Goal: Information Seeking & Learning: Find contact information

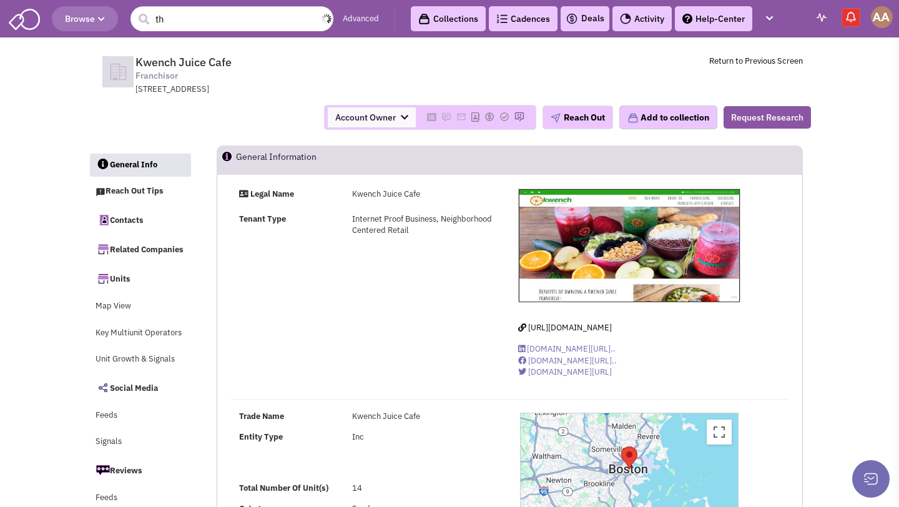
select select
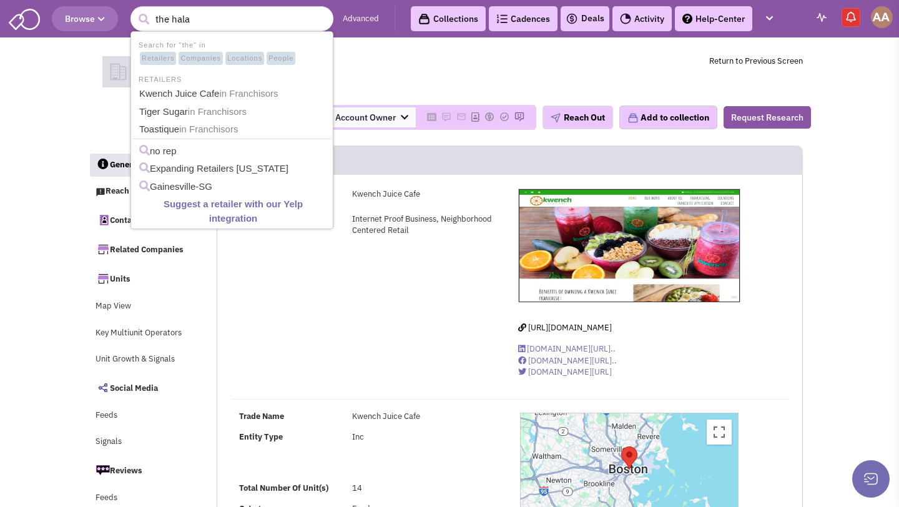
type input "the halal"
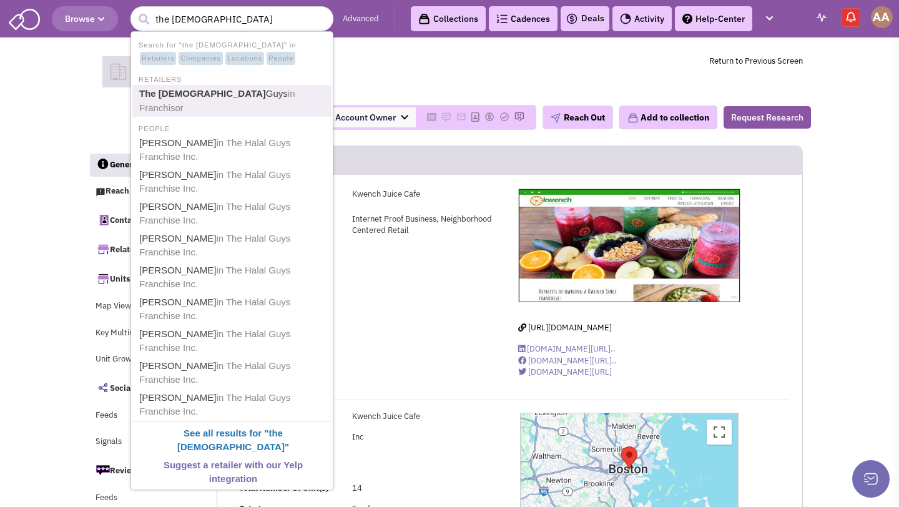
click at [236, 86] on link "The Halal Guys in Franchisor" at bounding box center [232, 101] width 195 height 31
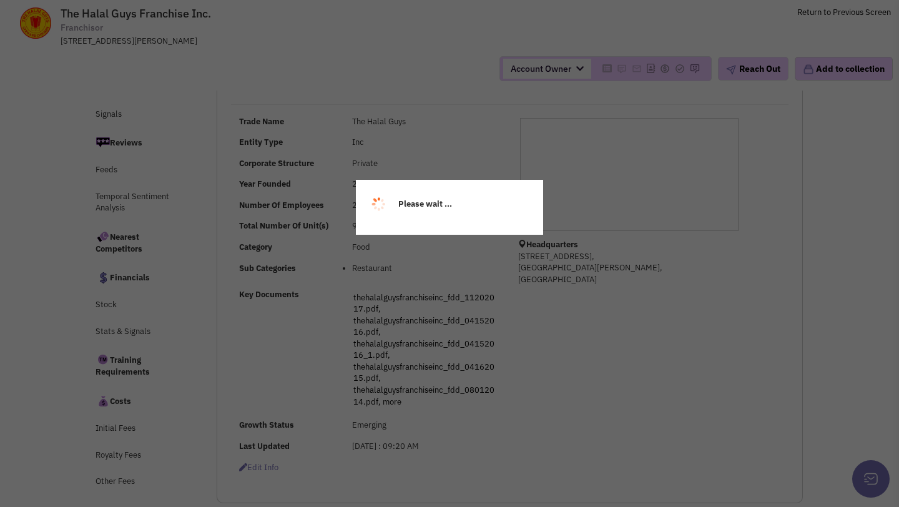
select select
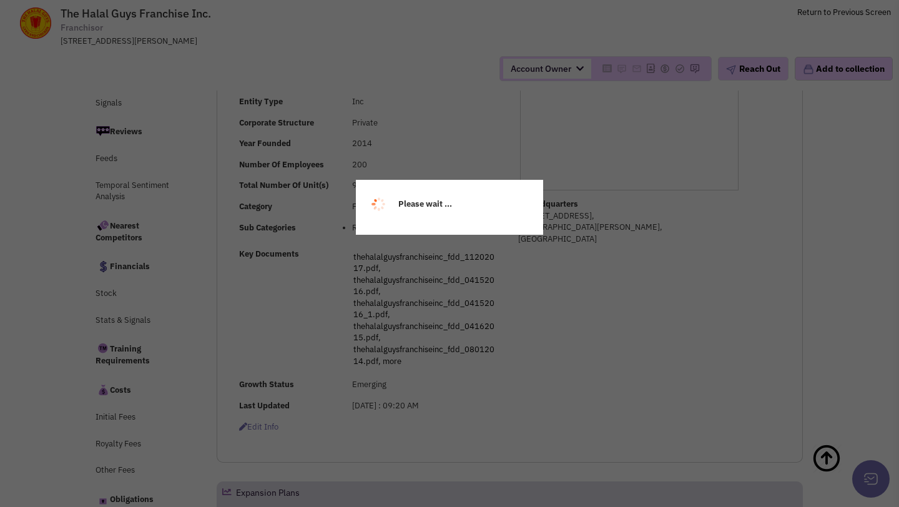
select select
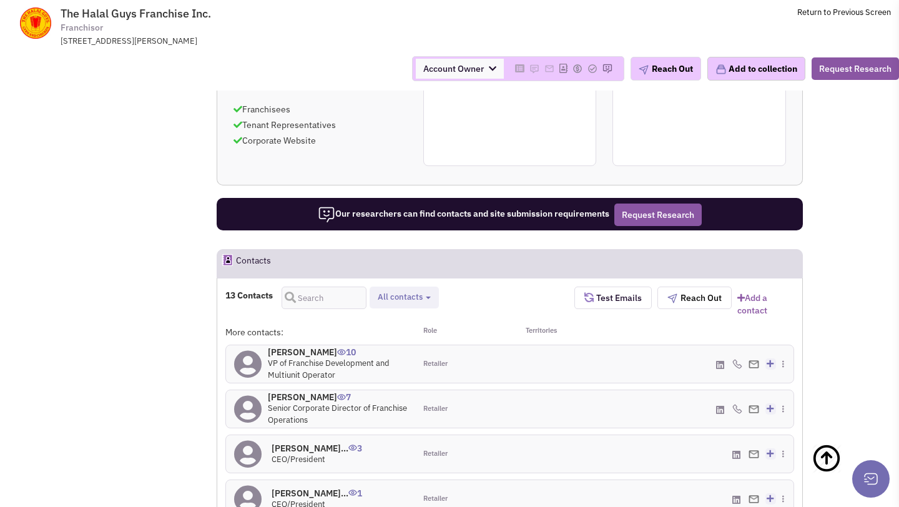
scroll to position [1158, 0]
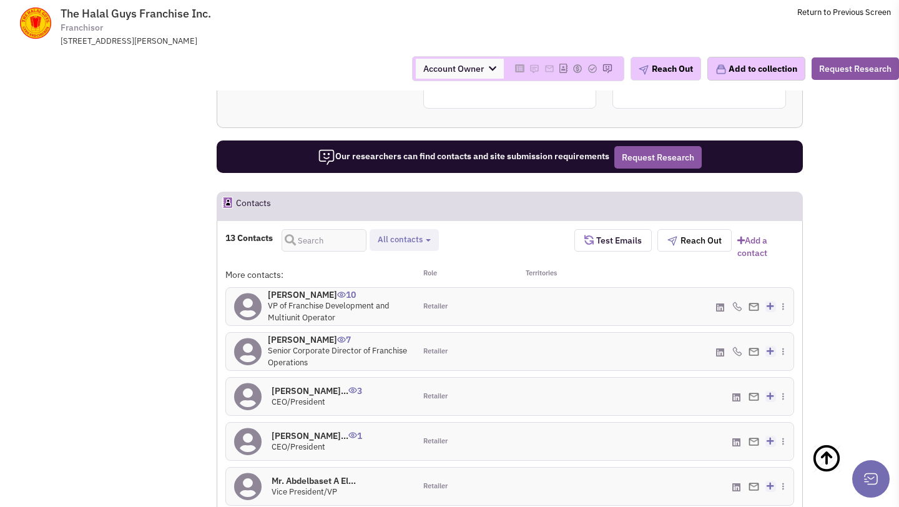
click at [288, 289] on h4 "Paul Tran 10" at bounding box center [337, 294] width 139 height 11
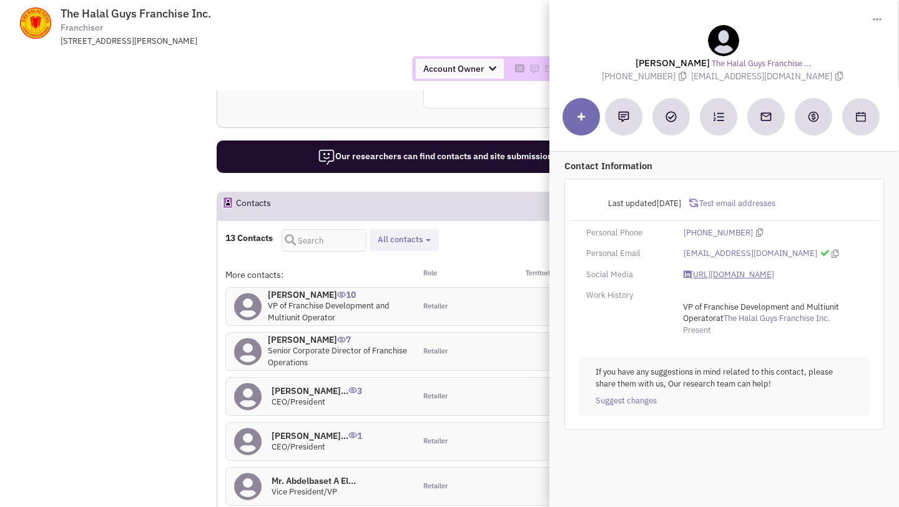
click at [713, 276] on link "https://www.linkedin.com/in/paulttran/" at bounding box center [728, 275] width 91 height 12
click at [384, 51] on div "Account Owner Account Owner Abe Arteaga Armando Delgado Cody Johnson Erik K. Fu…" at bounding box center [449, 69] width 915 height 44
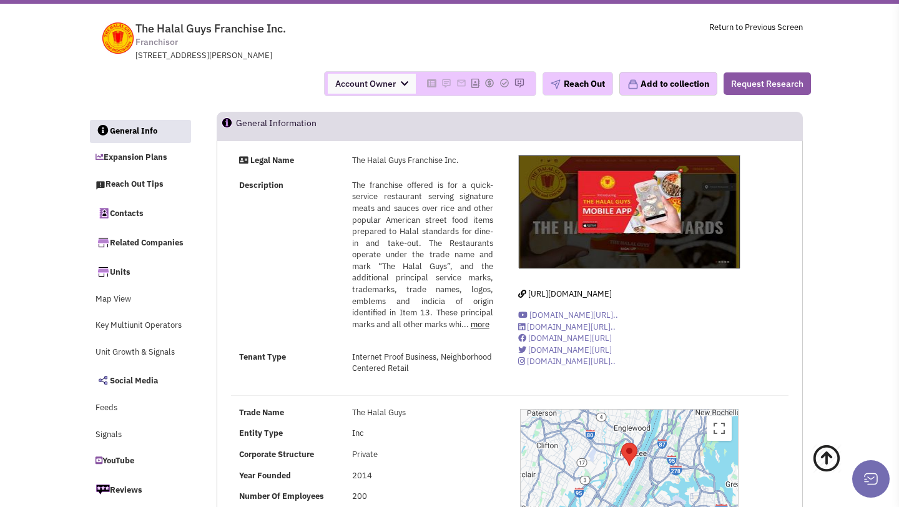
scroll to position [0, 0]
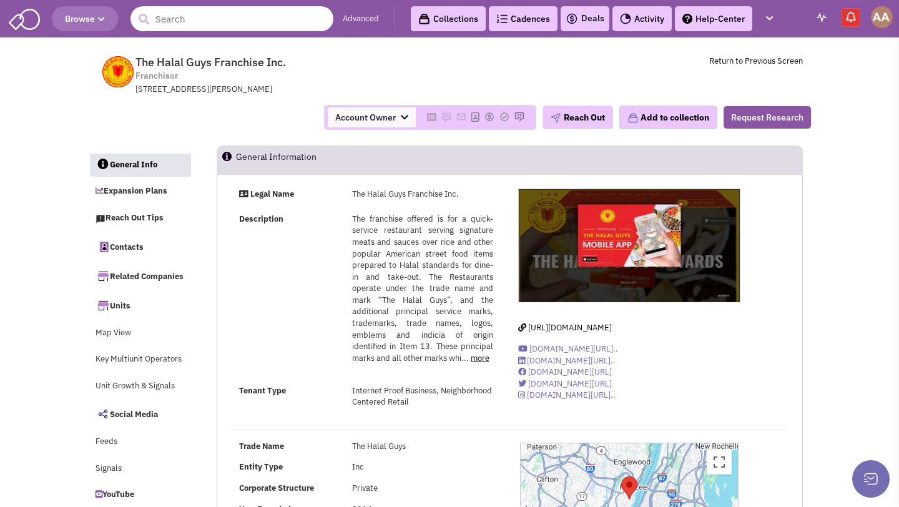
click at [243, 22] on input "text" at bounding box center [231, 18] width 203 height 25
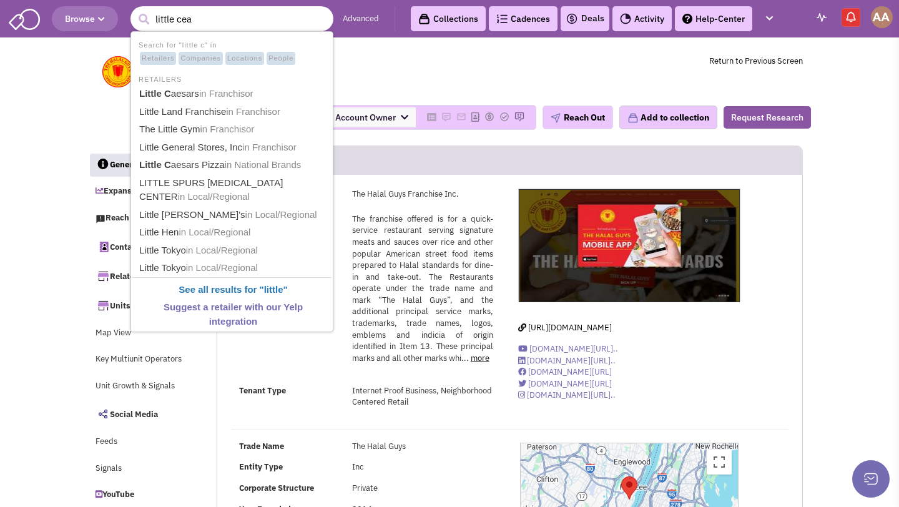
type input "little ceas"
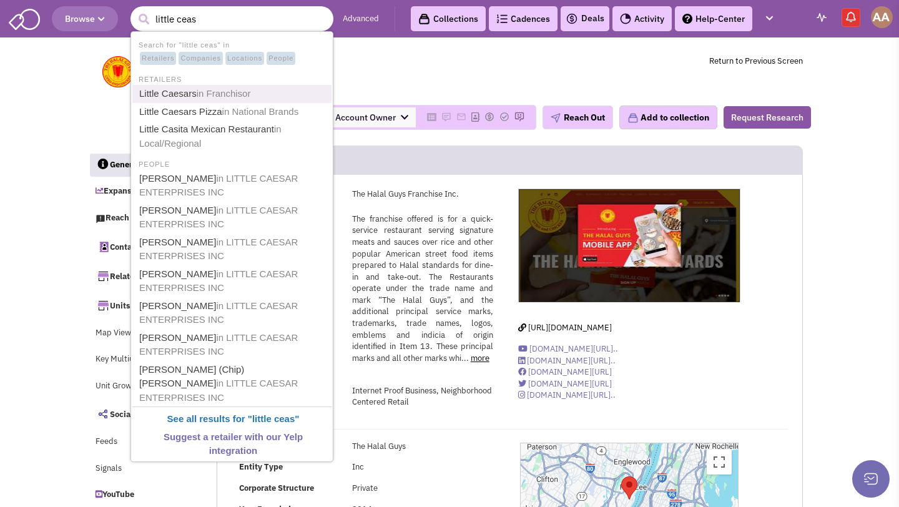
click at [225, 91] on span "in Franchisor" at bounding box center [224, 93] width 54 height 11
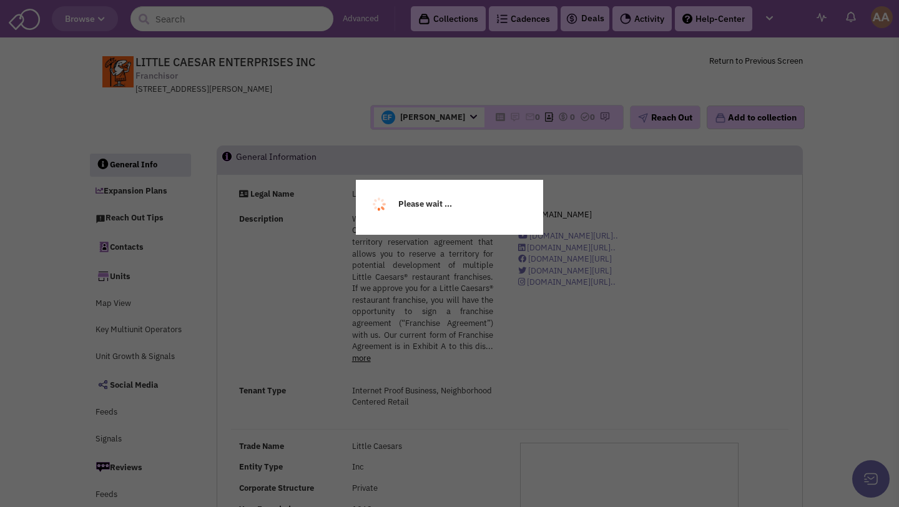
select select
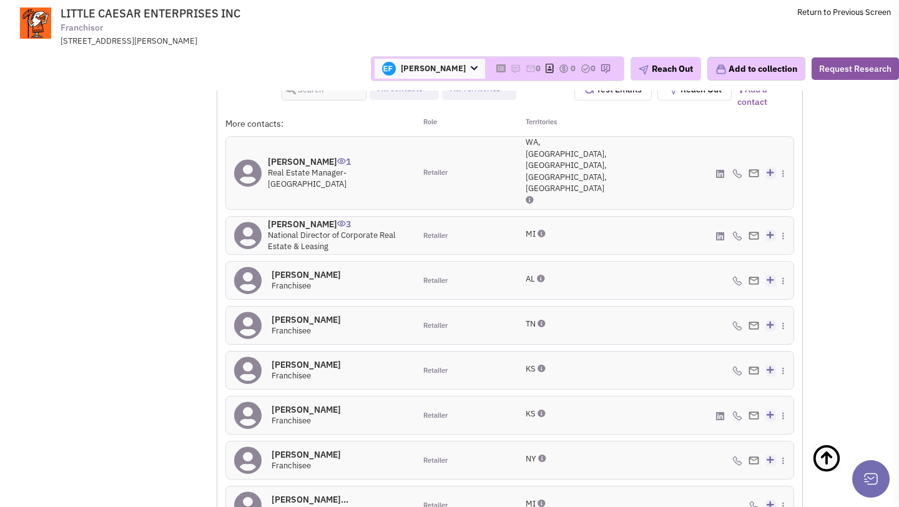
scroll to position [1603, 0]
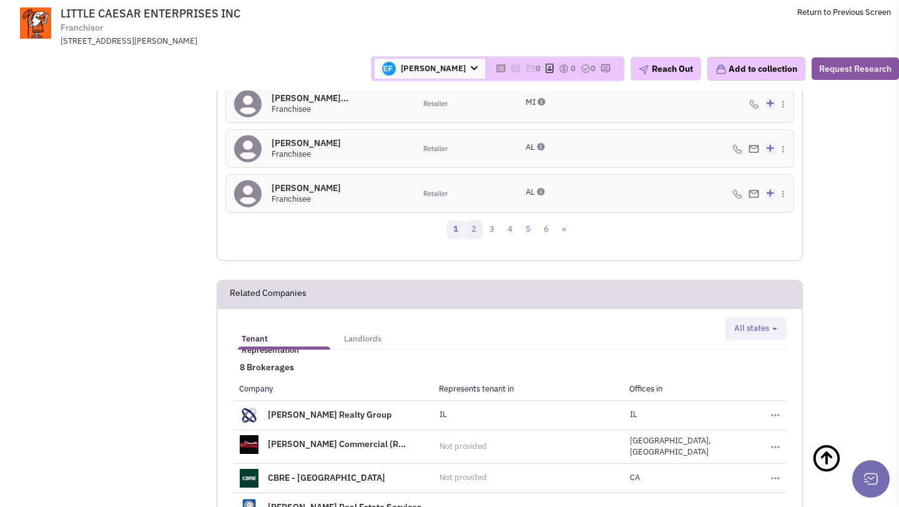
click at [469, 220] on link "2" at bounding box center [473, 229] width 19 height 19
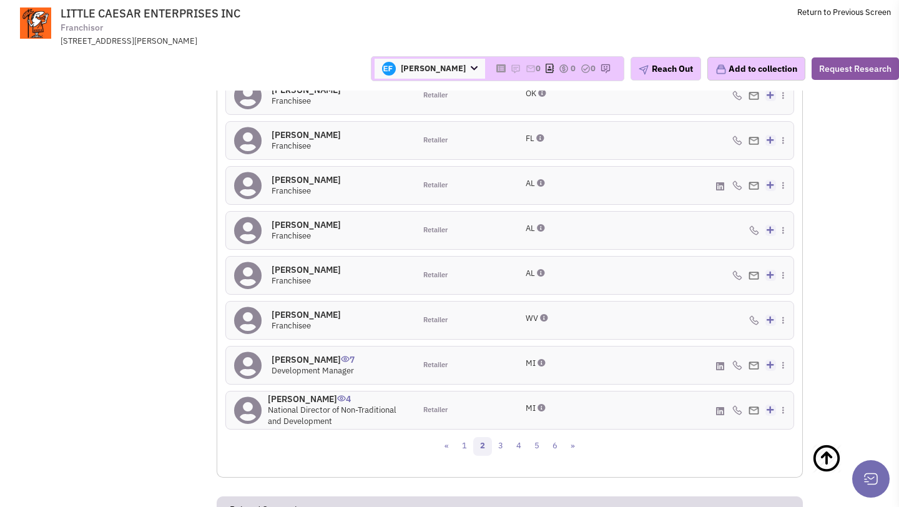
scroll to position [1373, 0]
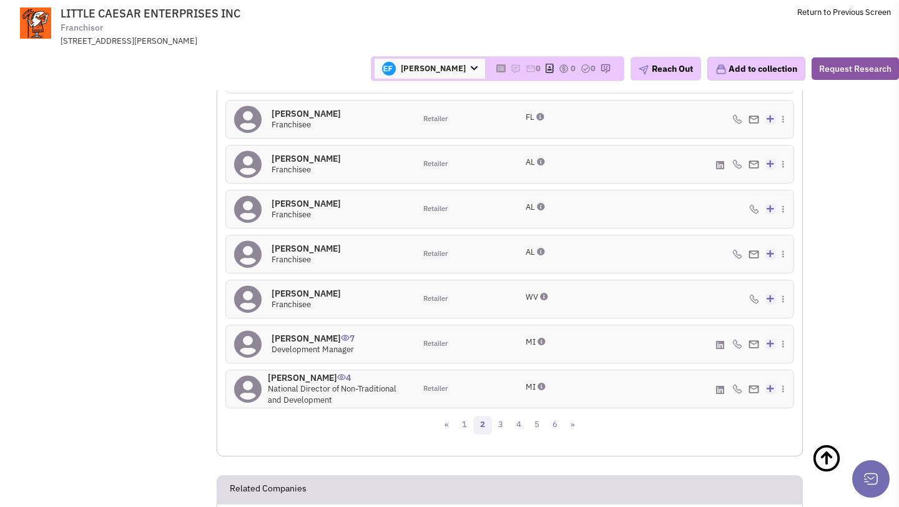
click at [310, 340] on h4 "Danny Knipper 7" at bounding box center [313, 338] width 83 height 11
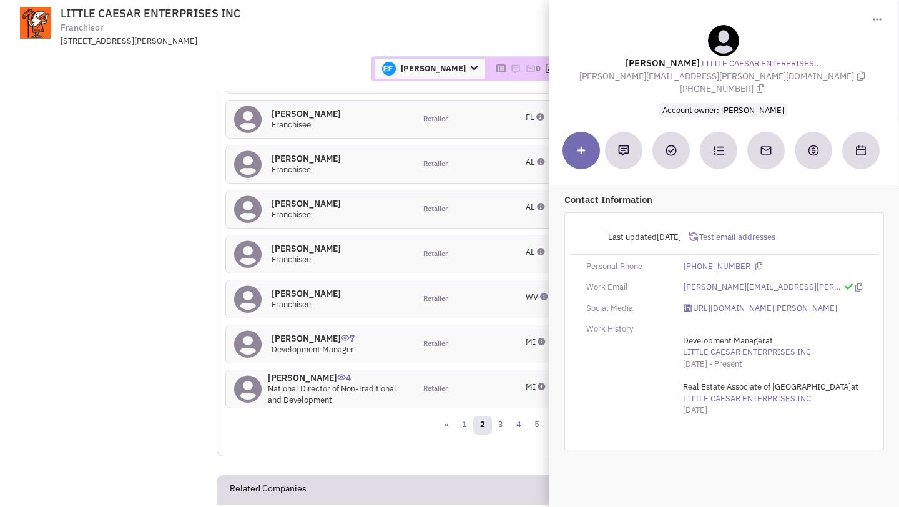
click at [733, 303] on link "https://www.linkedin.com/in/danny-knipper-4027976/" at bounding box center [760, 309] width 154 height 12
drag, startPoint x: 617, startPoint y: 76, endPoint x: 732, endPoint y: 76, distance: 114.8
click at [732, 76] on span "Daniel.Knipper@LCEcorp.com" at bounding box center [723, 76] width 288 height 11
copy span "Daniel.Knipper@LCEcorp.com"
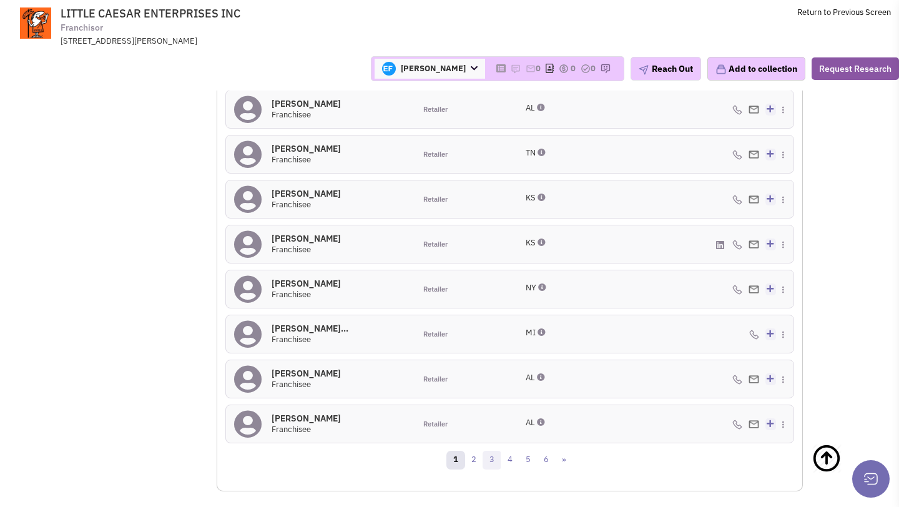
click at [484, 451] on link "3" at bounding box center [491, 460] width 19 height 19
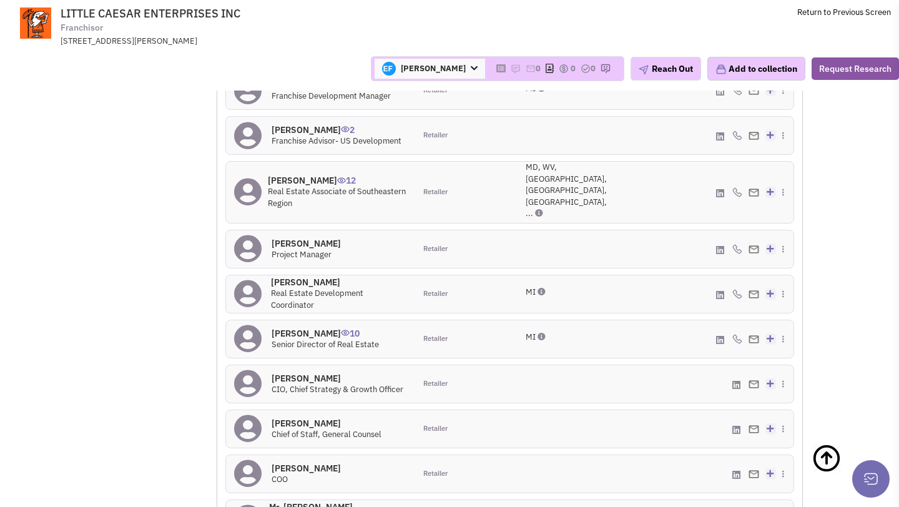
scroll to position [1268, 0]
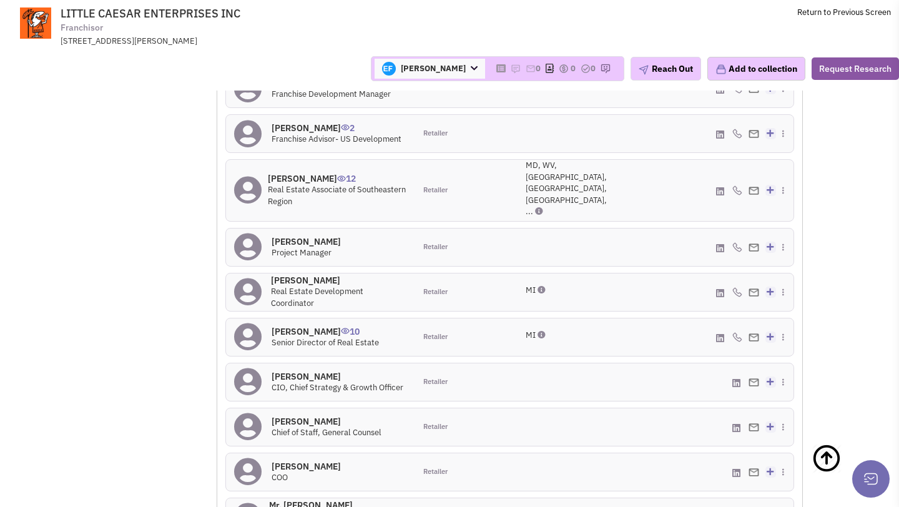
click at [310, 173] on h4 "Bradley Michael 12" at bounding box center [337, 178] width 139 height 11
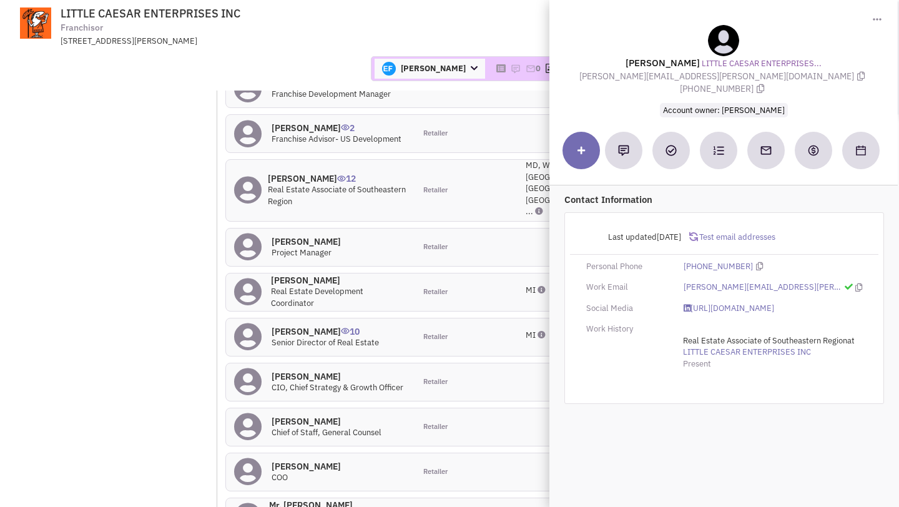
drag, startPoint x: 614, startPoint y: 75, endPoint x: 732, endPoint y: 74, distance: 118.0
click at [732, 74] on span "Bradley.Michael@LCEcorp.com" at bounding box center [723, 76] width 288 height 11
copy span "Bradley.Michael@LCEcorp.com"
click at [753, 303] on link "https://www.linkedin.com/in/bradleycmichael/" at bounding box center [728, 309] width 91 height 12
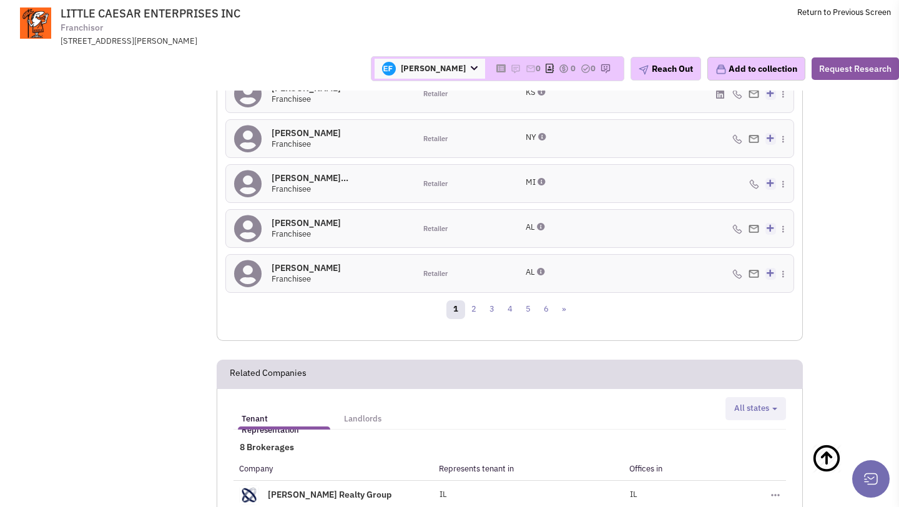
scroll to position [1543, 0]
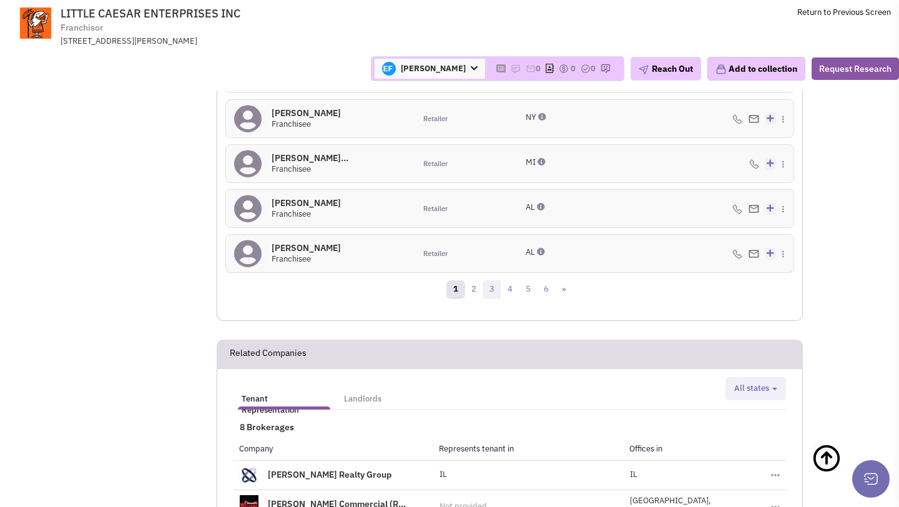
click at [489, 280] on link "3" at bounding box center [491, 289] width 19 height 19
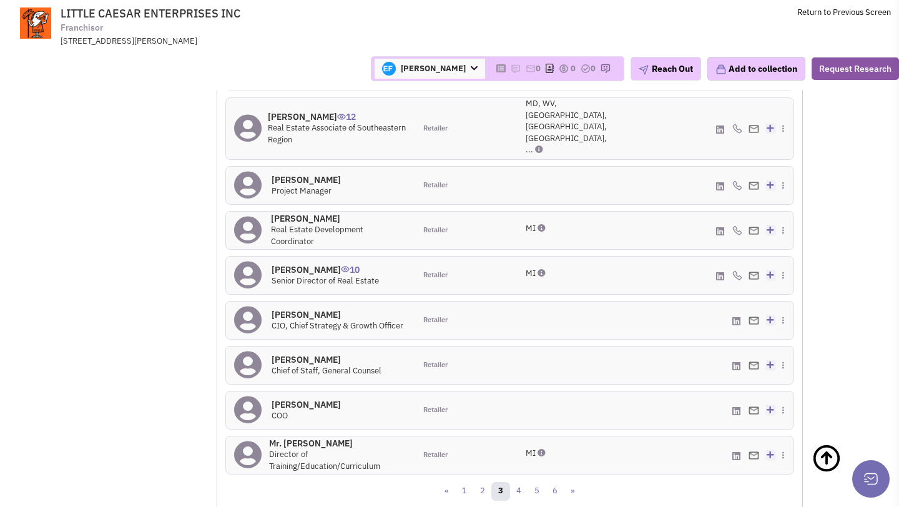
scroll to position [1319, 0]
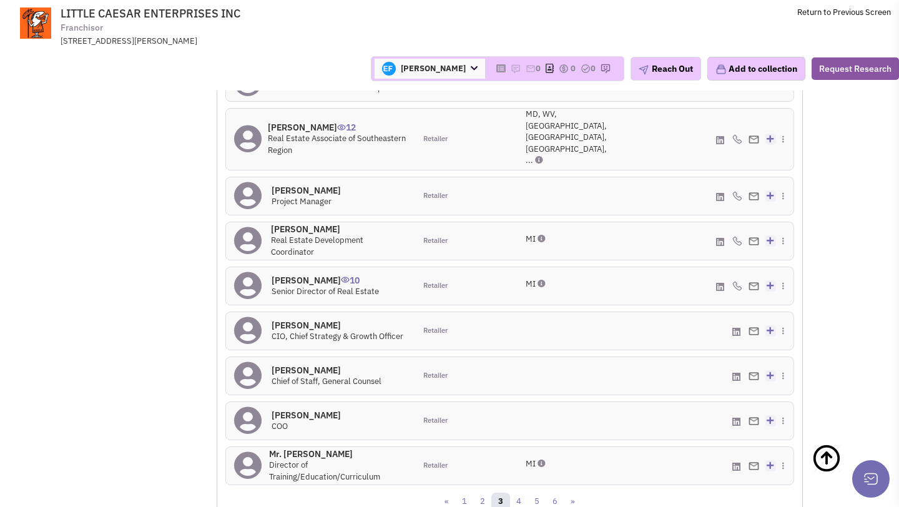
click at [322, 275] on h4 "Mr. Robert Karwan 10" at bounding box center [325, 280] width 107 height 11
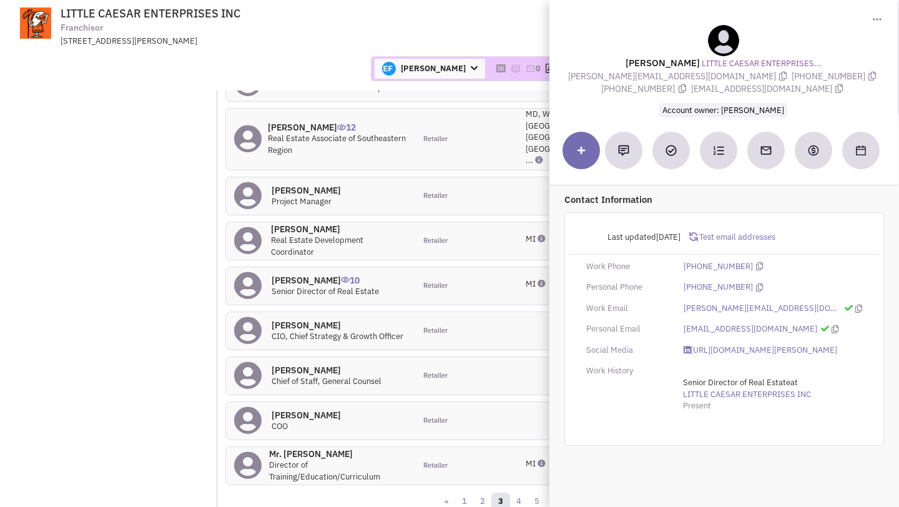
click at [577, 79] on div "Mr. Robert Karwan LITTLE CAESAR ENTERPRISES... robert.karwan@lcecorp.com (313) …" at bounding box center [724, 70] width 336 height 91
drag, startPoint x: 577, startPoint y: 77, endPoint x: 688, endPoint y: 76, distance: 111.1
click at [689, 77] on div "Mr. Robert Karwan LITTLE CAESAR ENTERPRISES... robert.karwan@lcecorp.com (313) …" at bounding box center [724, 70] width 336 height 91
copy span "robert.karwan@lcecorp.com"
click at [713, 349] on link "https://www.linkedin.com/in/robert-karwan-15850530/" at bounding box center [760, 351] width 154 height 12
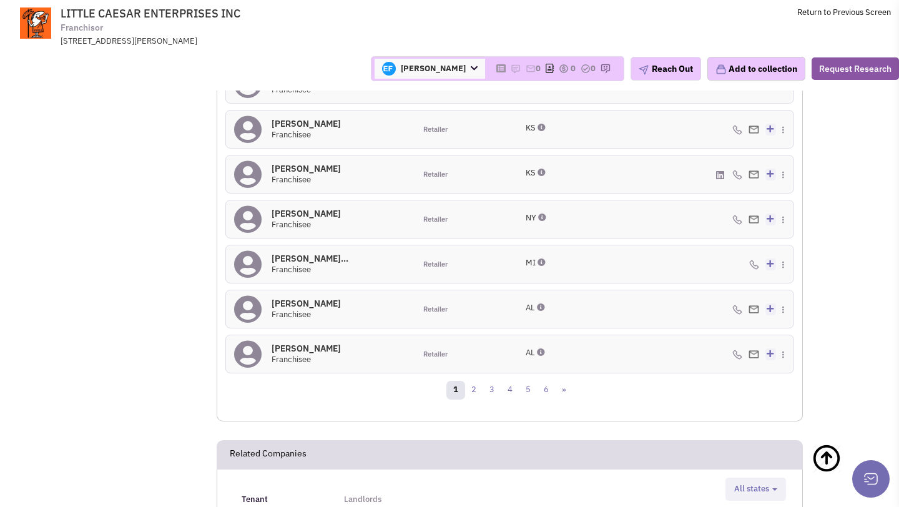
scroll to position [1612, 0]
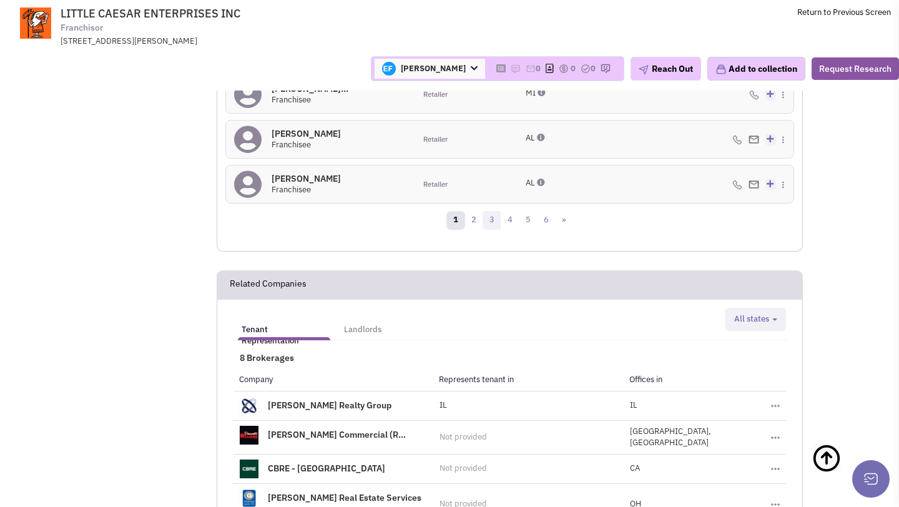
click at [491, 211] on link "3" at bounding box center [491, 220] width 19 height 19
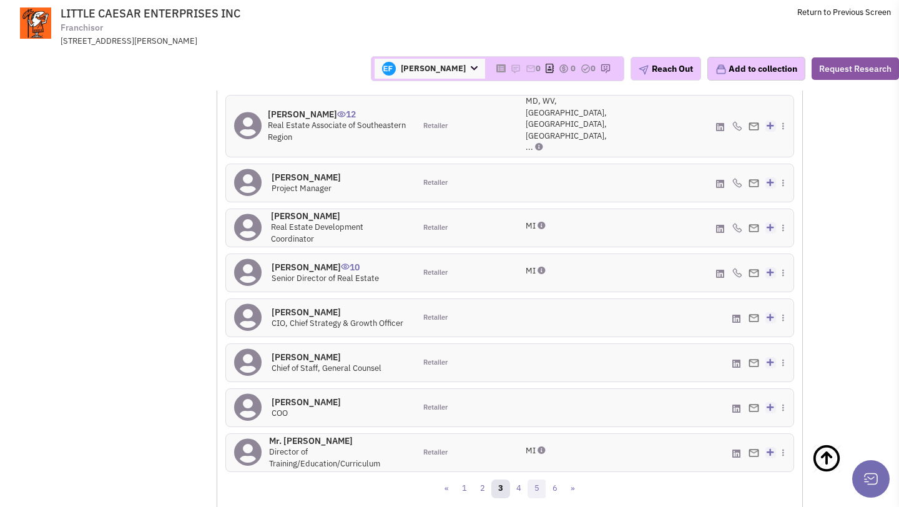
scroll to position [1346, 0]
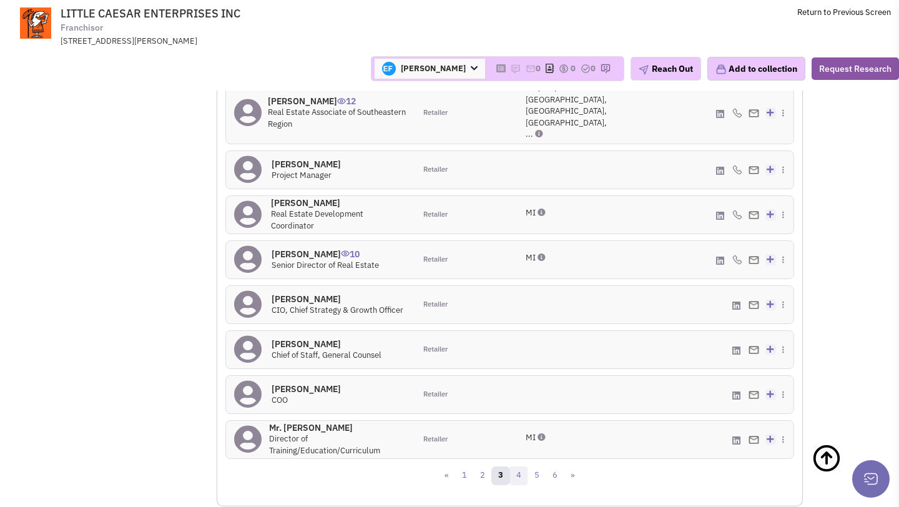
click at [516, 466] on link "4" at bounding box center [518, 475] width 19 height 19
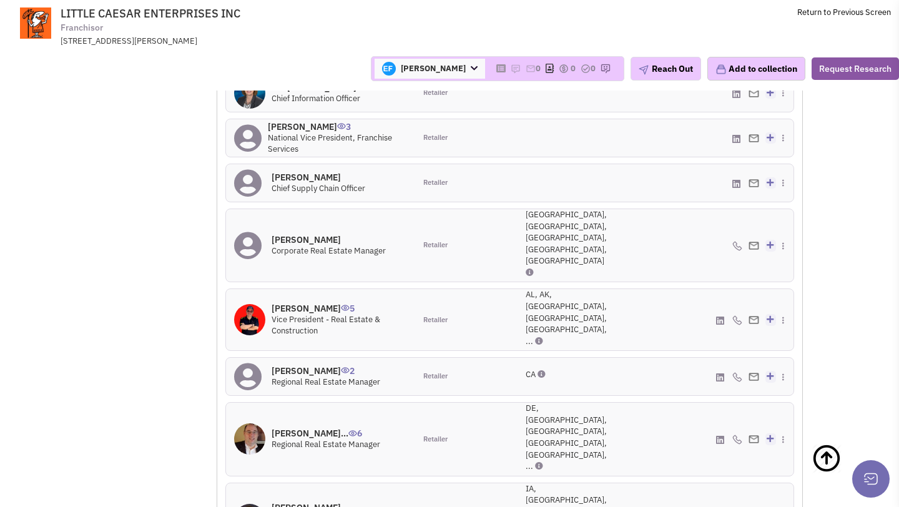
scroll to position [1369, 0]
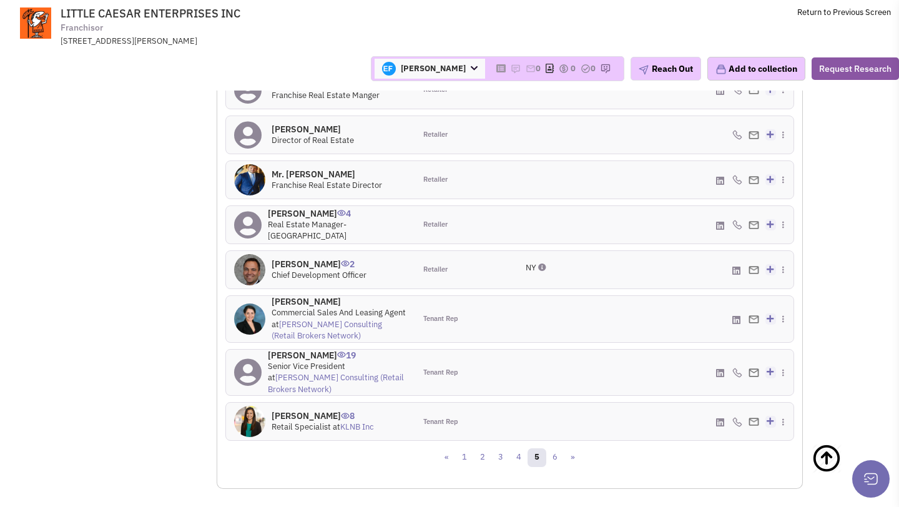
scroll to position [1460, 0]
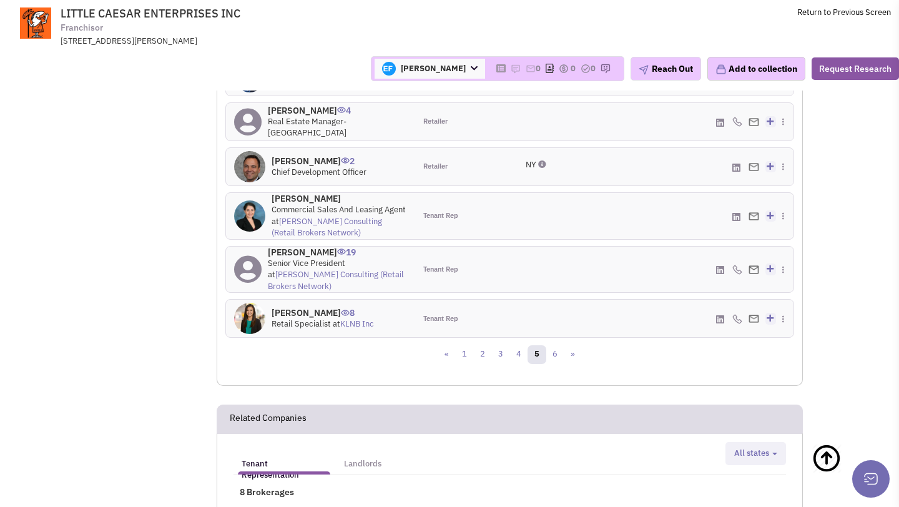
click at [555, 333] on div "More contacts: Role Territories Miss Andrew Baker 0 Real Estate Manager Retaile…" at bounding box center [509, 101] width 569 height 485
click at [555, 345] on link "6" at bounding box center [555, 354] width 19 height 19
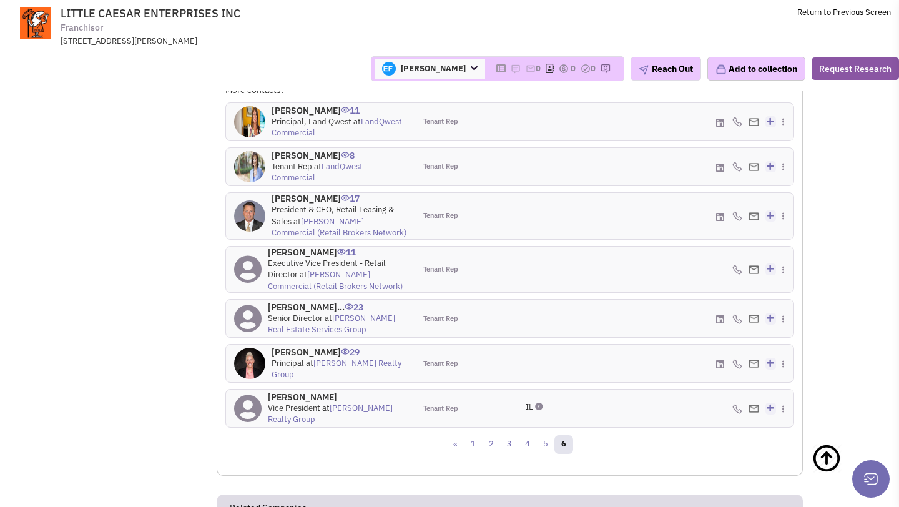
scroll to position [1295, 0]
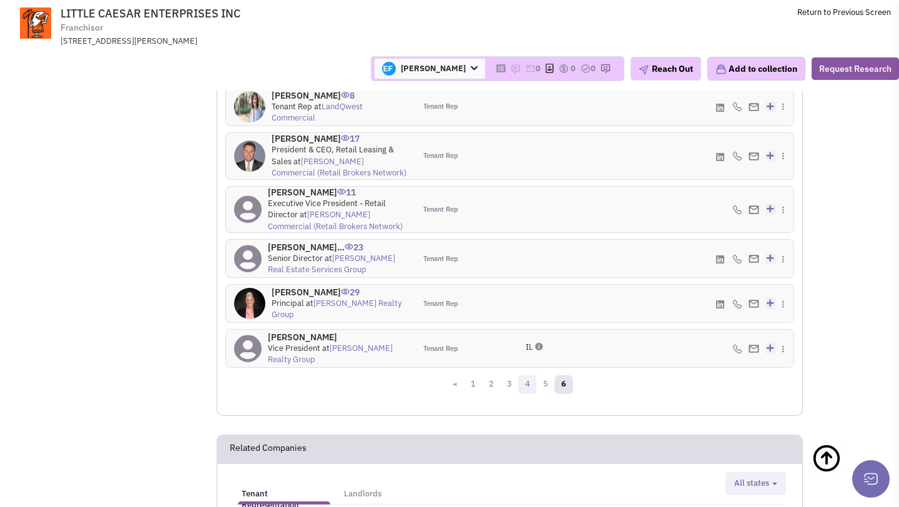
click at [518, 386] on link "4" at bounding box center [527, 384] width 19 height 19
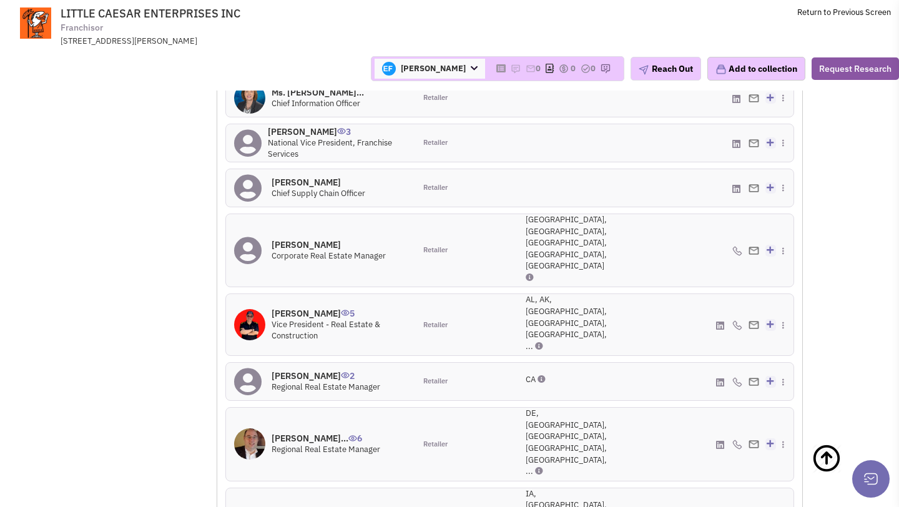
scroll to position [1302, 0]
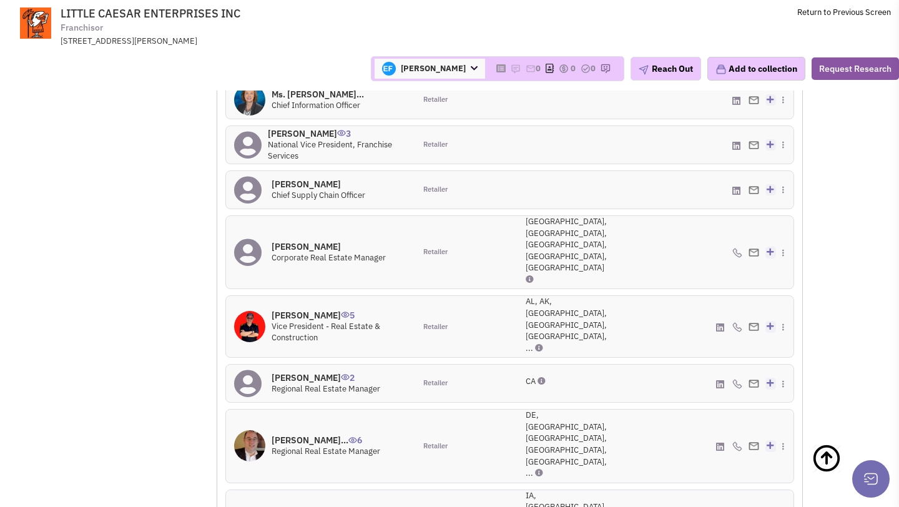
click at [314, 310] on h4 "Mr. Basil Kazepis 5" at bounding box center [339, 315] width 135 height 11
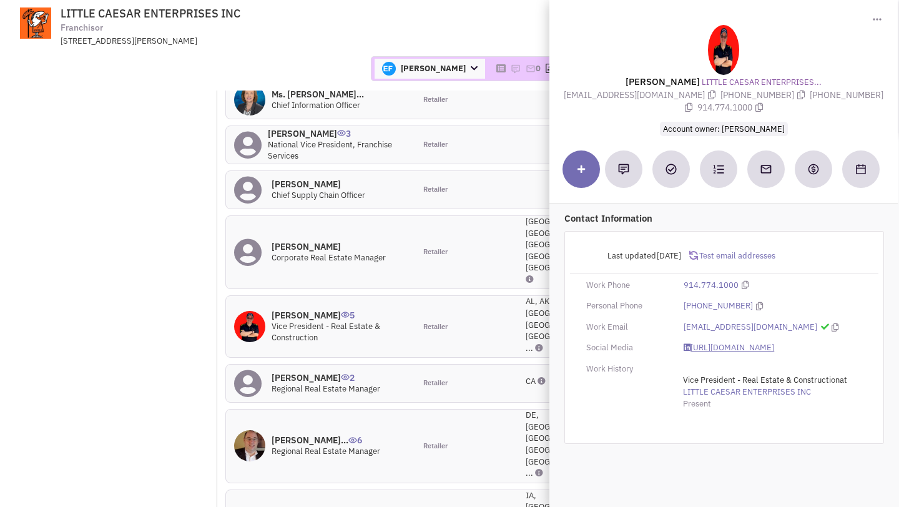
click at [736, 343] on link "https://www.linkedin.com/in/basil-kazepis-6036335/?trk=people-guest_people_sear…" at bounding box center [728, 348] width 91 height 12
click at [416, 31] on td "LITTLE CAESAR ENTERPRISES INC Franchisor 2125 Woodward Ave, Detroit, MI, 48201 …" at bounding box center [482, 23] width 817 height 47
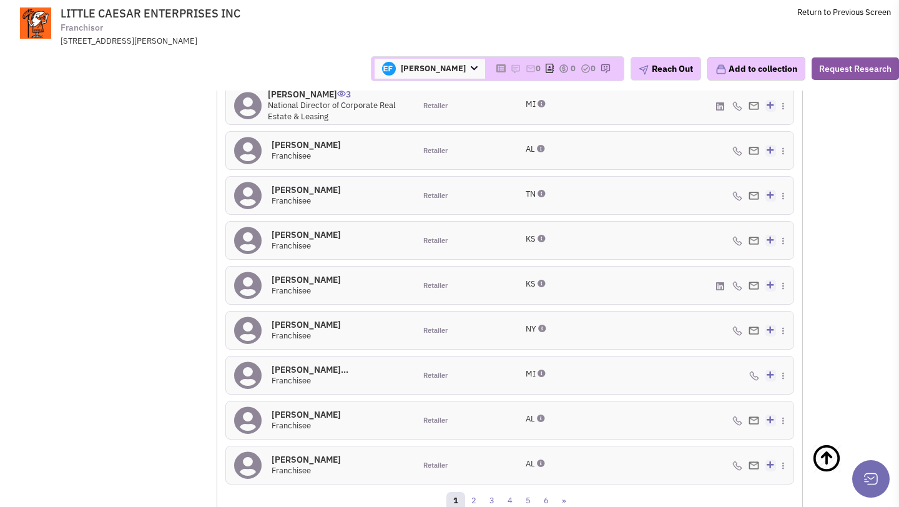
scroll to position [1349, 0]
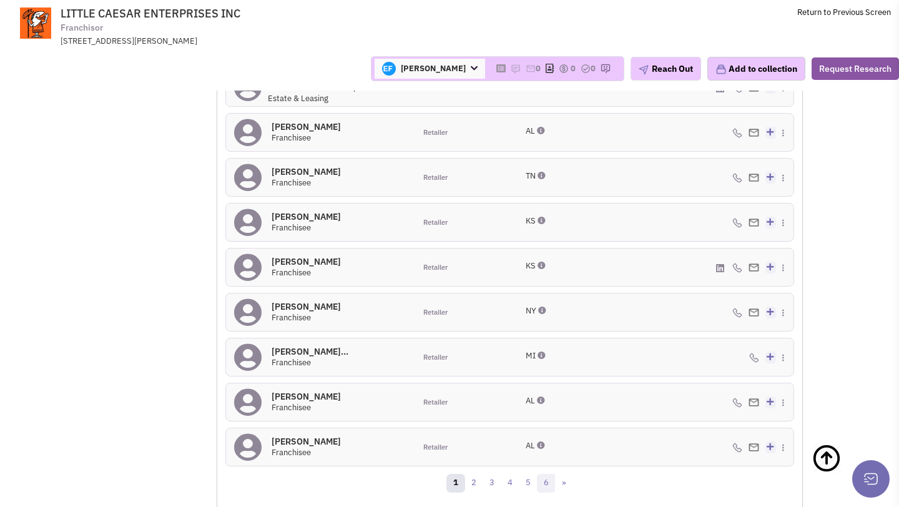
click at [549, 474] on link "6" at bounding box center [546, 483] width 19 height 19
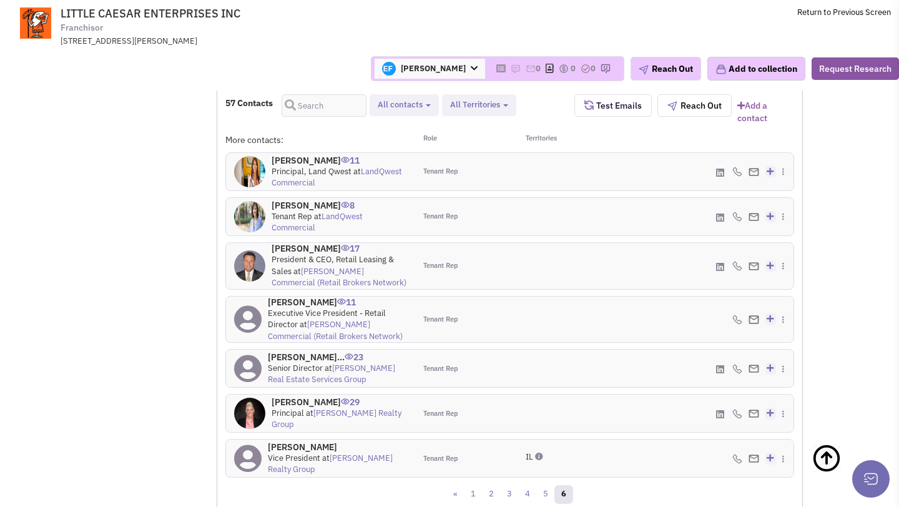
scroll to position [1188, 0]
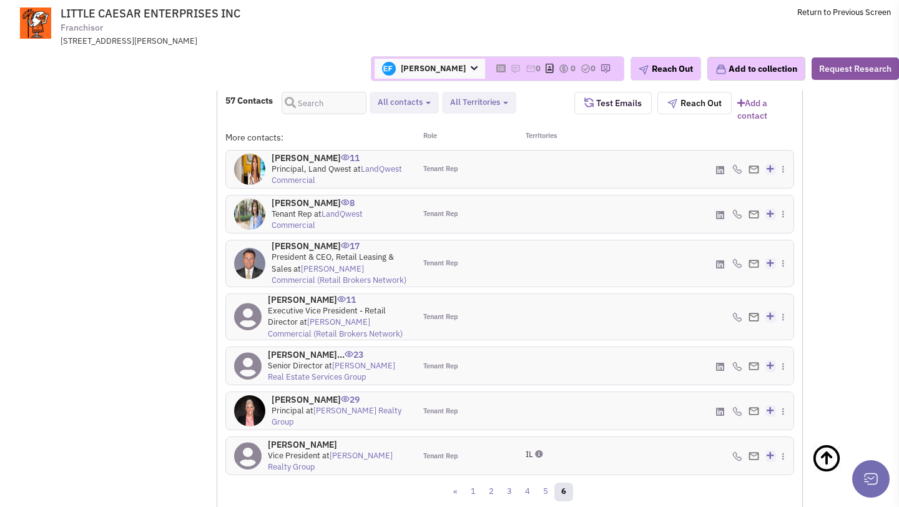
click at [309, 403] on h4 "Deena Zimmerman 29" at bounding box center [339, 399] width 135 height 11
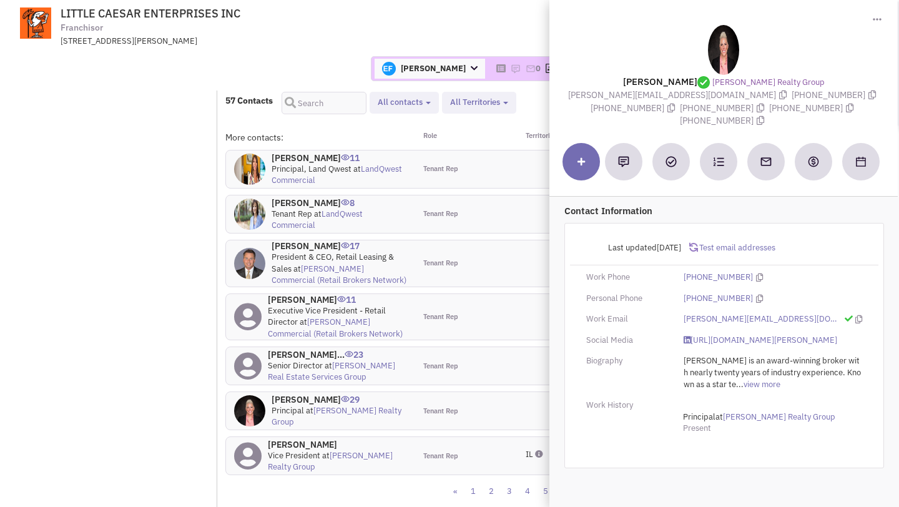
drag, startPoint x: 574, startPoint y: 94, endPoint x: 670, endPoint y: 94, distance: 95.5
click at [670, 94] on span "deena@baumrealty.com" at bounding box center [679, 94] width 223 height 11
copy span "deena@baumrealty.com"
click at [712, 335] on link "https://www.linkedin.com/in/deena-zimmerman-63b32215/" at bounding box center [760, 341] width 154 height 12
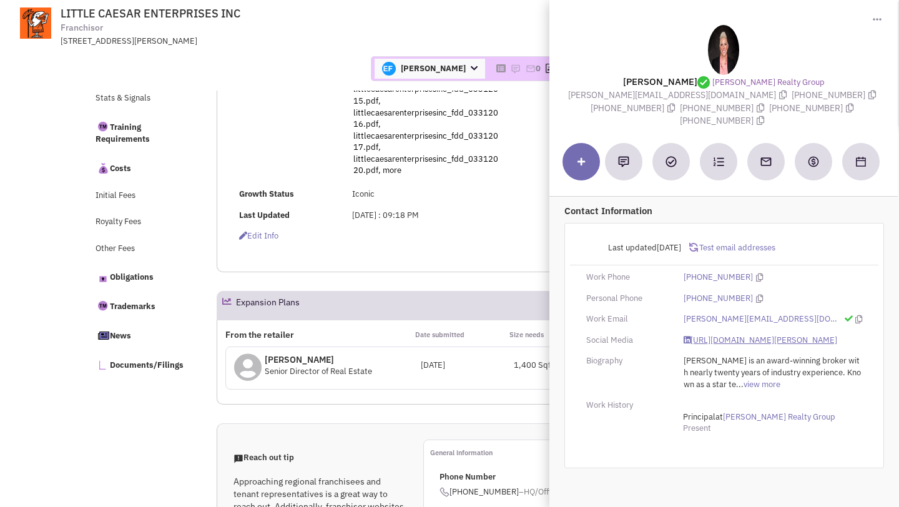
scroll to position [0, 0]
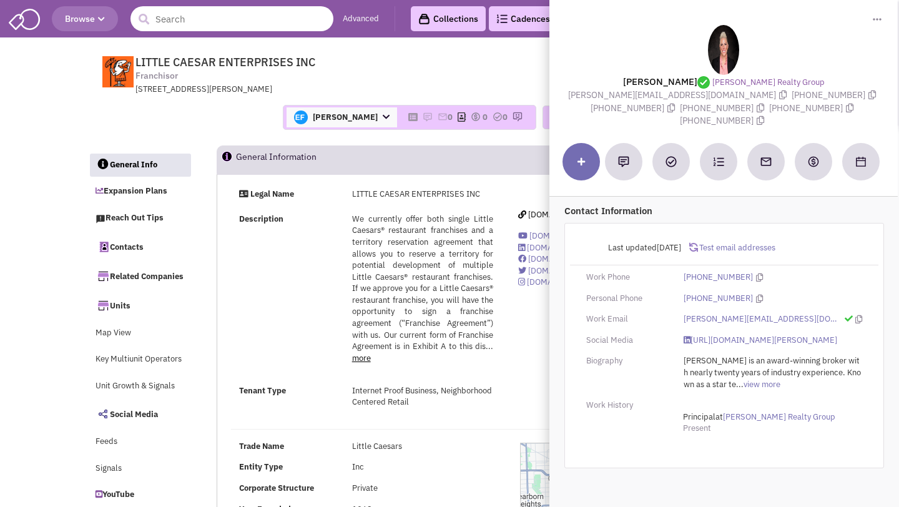
click at [262, 31] on input "text" at bounding box center [231, 18] width 203 height 25
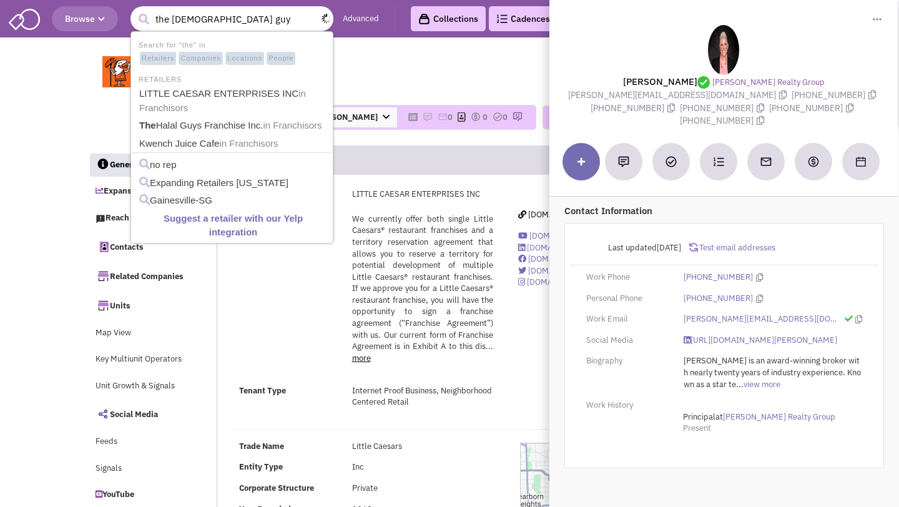
type input "the halal guys"
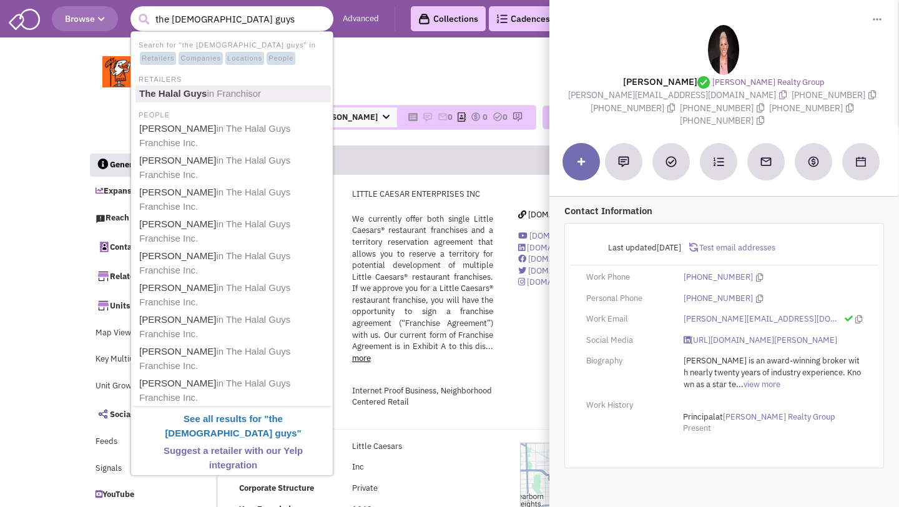
click at [226, 91] on span "in Franchisor" at bounding box center [234, 93] width 54 height 11
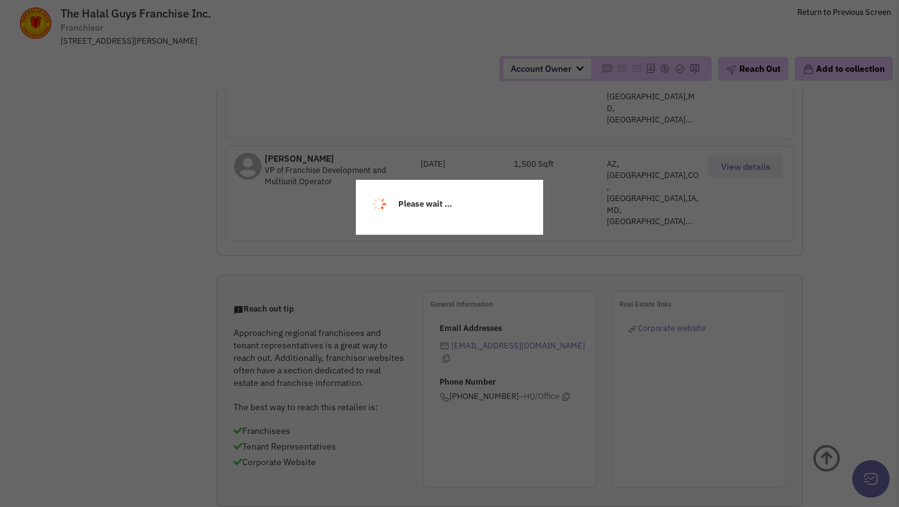
select select
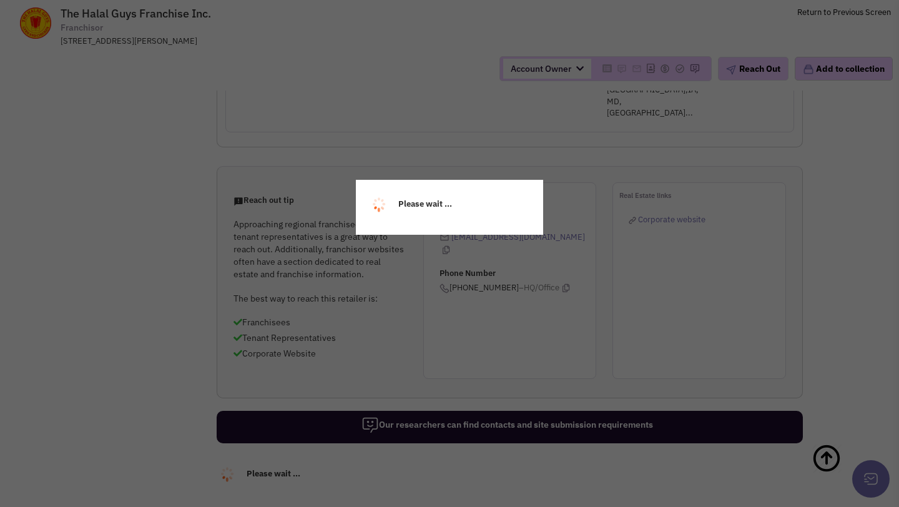
scroll to position [1087, 0]
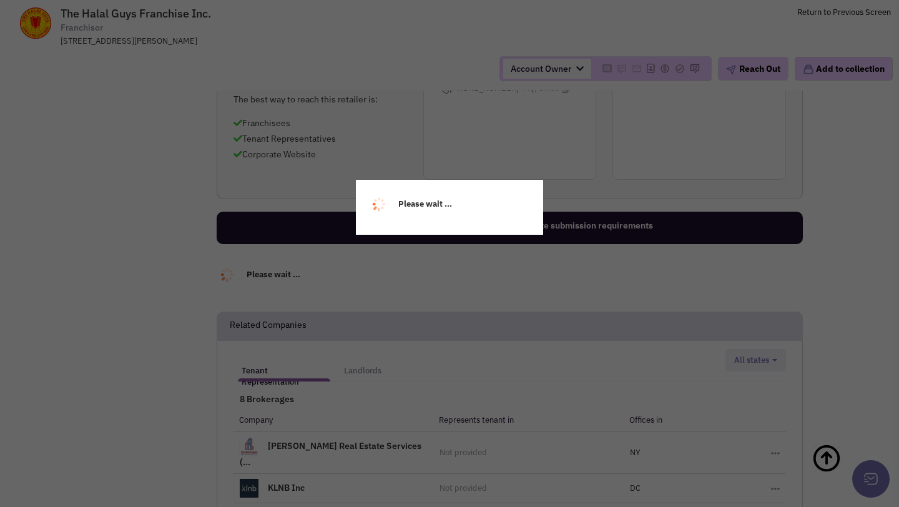
select select
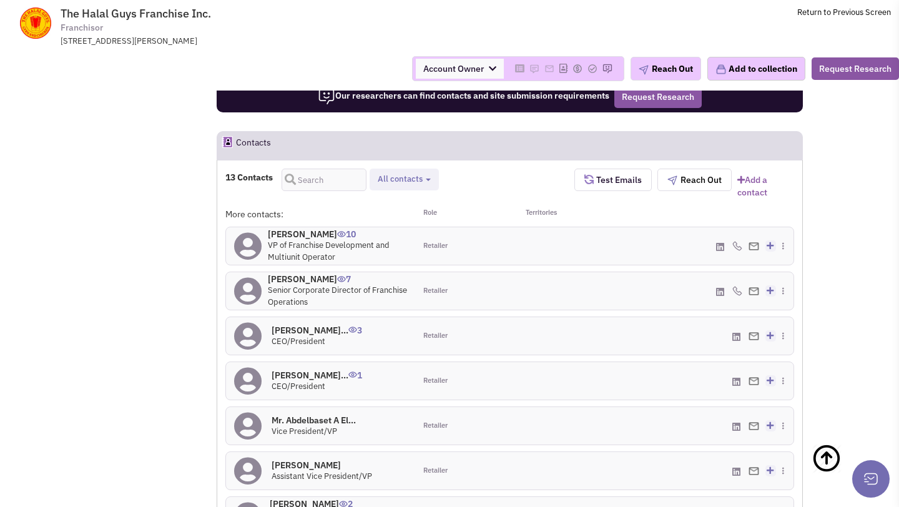
scroll to position [1220, 0]
click at [314, 273] on h4 "Ms. Melissa Curtin 7" at bounding box center [337, 278] width 139 height 11
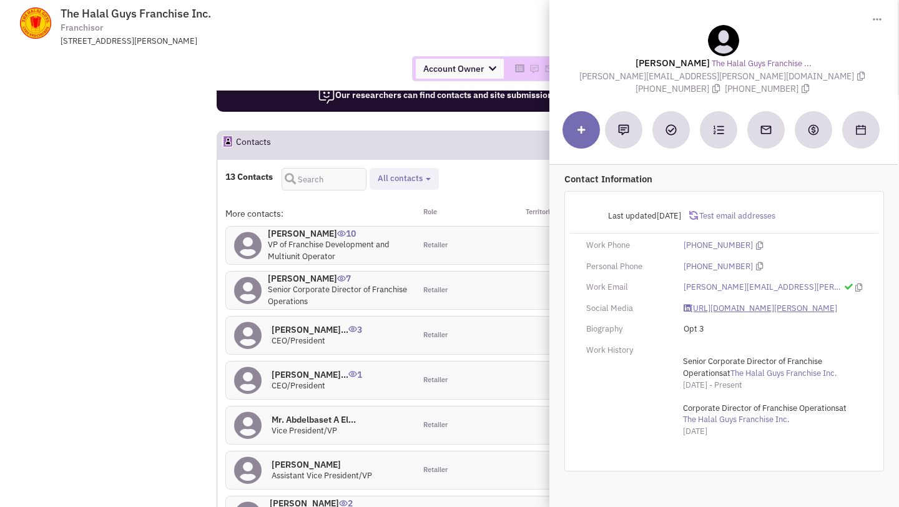
click at [713, 306] on link "https://www.linkedin.com/in/melissa-surby-curtin-b59a2463/" at bounding box center [760, 309] width 154 height 12
drag, startPoint x: 572, startPoint y: 78, endPoint x: 710, endPoint y: 79, distance: 137.9
click at [710, 79] on span "melissa.curtin@thehalalguysny.com" at bounding box center [723, 76] width 288 height 11
copy span "melissa.curtin@thehalalguysny.com"
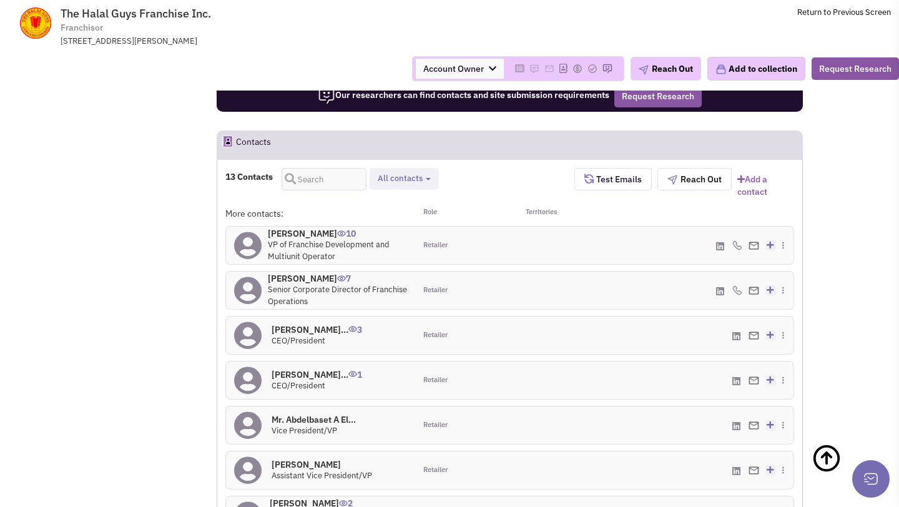
scroll to position [1311, 0]
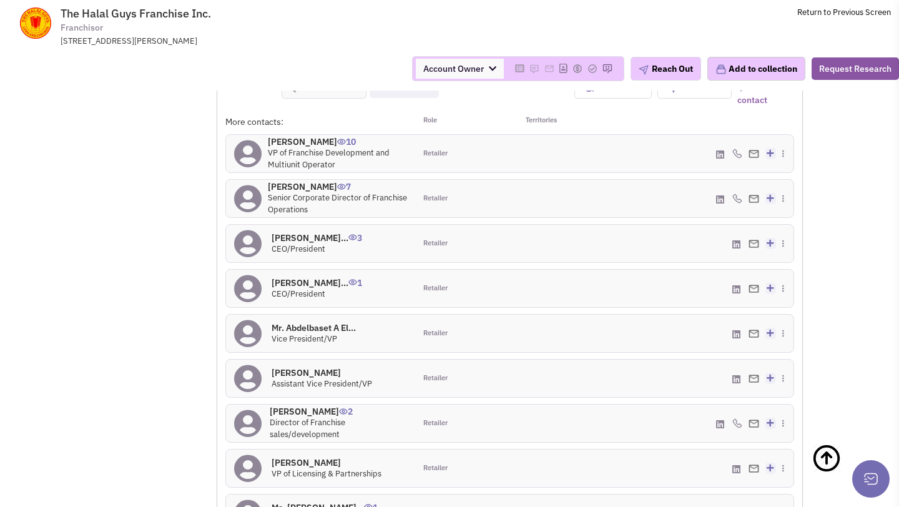
click at [321, 406] on h4 "Mr. Hesham Hegazy 2" at bounding box center [338, 411] width 137 height 11
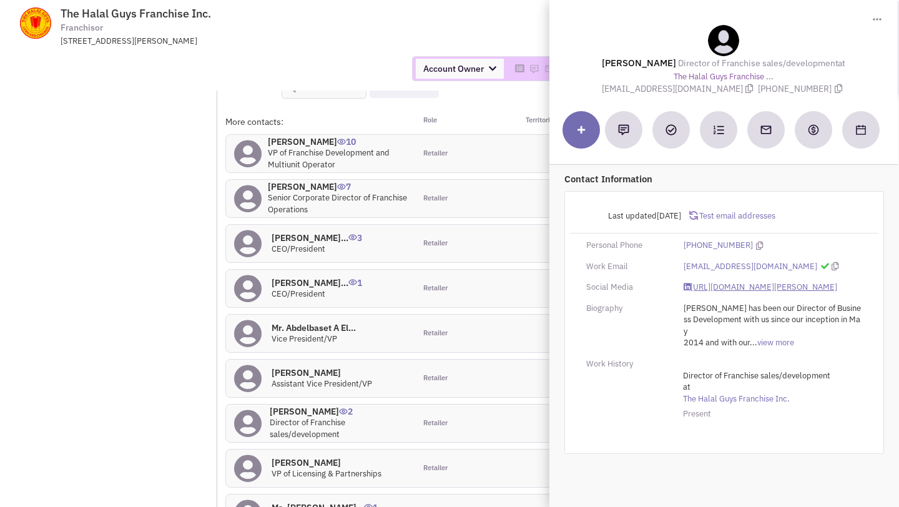
click at [699, 289] on link "https://www.linkedin.com/in/hesham-hegazy-95ba0398/" at bounding box center [760, 287] width 154 height 12
drag, startPoint x: 616, startPoint y: 90, endPoint x: 730, endPoint y: 92, distance: 113.6
click at [730, 92] on span "hhegazy@thehalalguysny.com" at bounding box center [680, 88] width 157 height 11
copy span "hhegazy@thehalalguysny.com"
click at [222, 270] on div "Mr. Mohamed Abouele... 1 CEO/President Retailer Add to my contacts" at bounding box center [510, 288] width 584 height 37
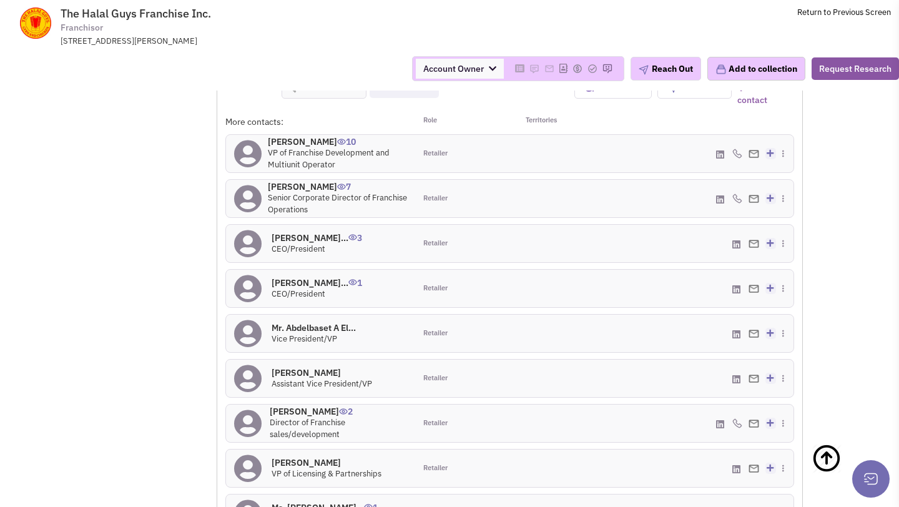
scroll to position [1285, 0]
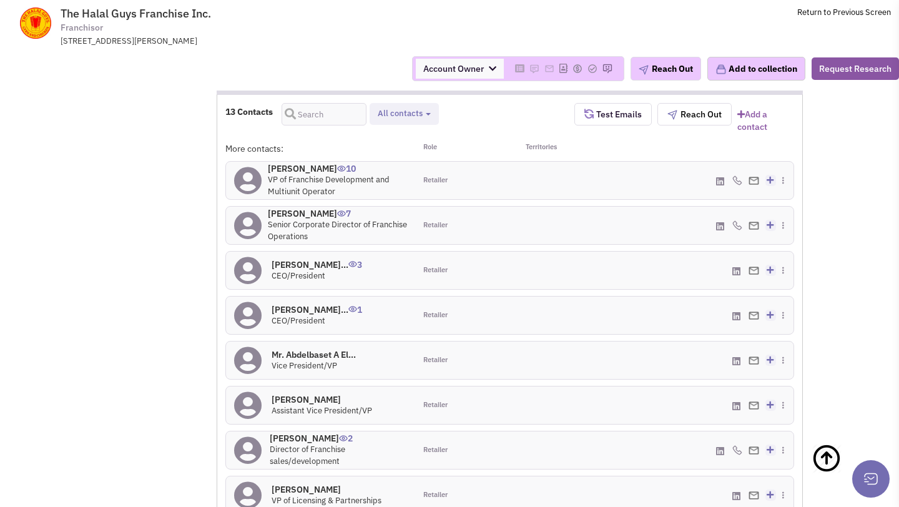
click at [313, 259] on h4 "Mr. Ahmed Abouelene... 3" at bounding box center [317, 264] width 91 height 11
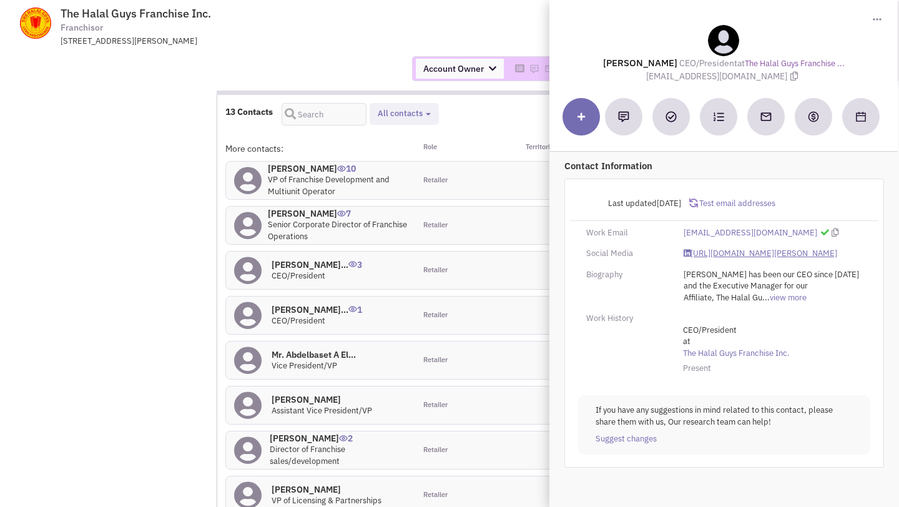
click at [719, 260] on link "https://www.linkedin.com/in/ahmed-abouelenein-51536245/" at bounding box center [760, 254] width 154 height 12
drag, startPoint x: 647, startPoint y: 78, endPoint x: 783, endPoint y: 72, distance: 136.8
click at [783, 72] on span "aabouelenein@thehalalguysny.com" at bounding box center [723, 76] width 155 height 11
copy span "aabouelenein@thehalalguysny.com"
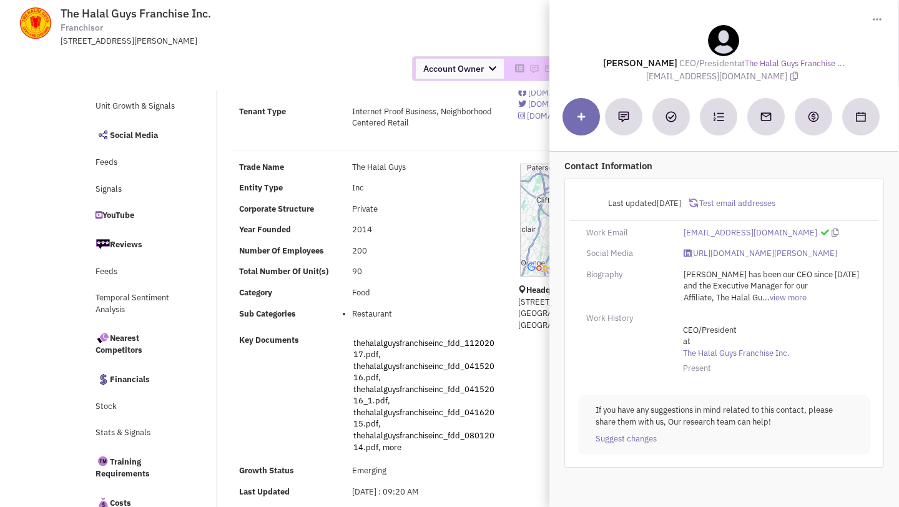
scroll to position [0, 0]
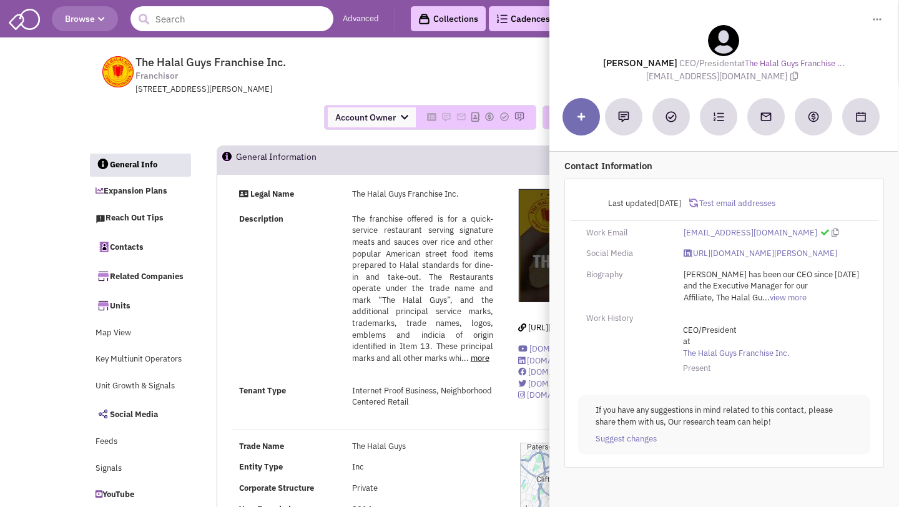
click at [252, 26] on input "text" at bounding box center [231, 18] width 203 height 25
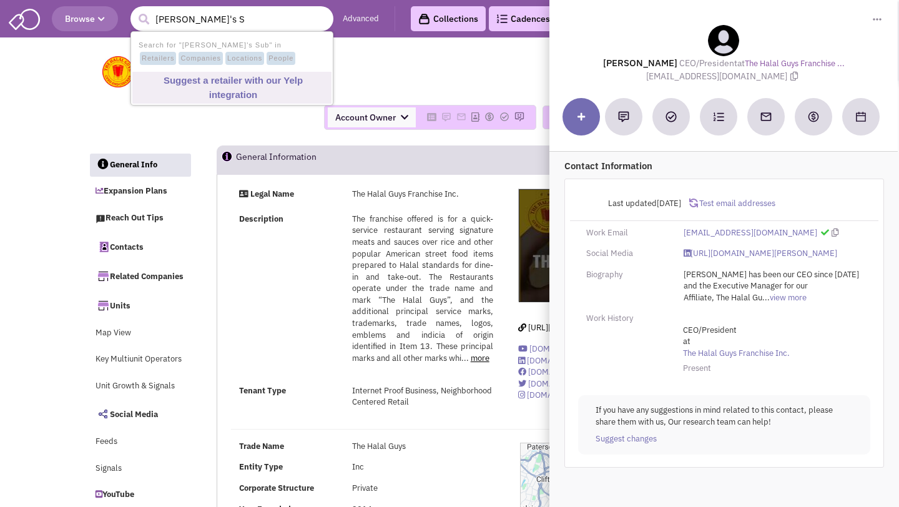
type input "Lenny's"
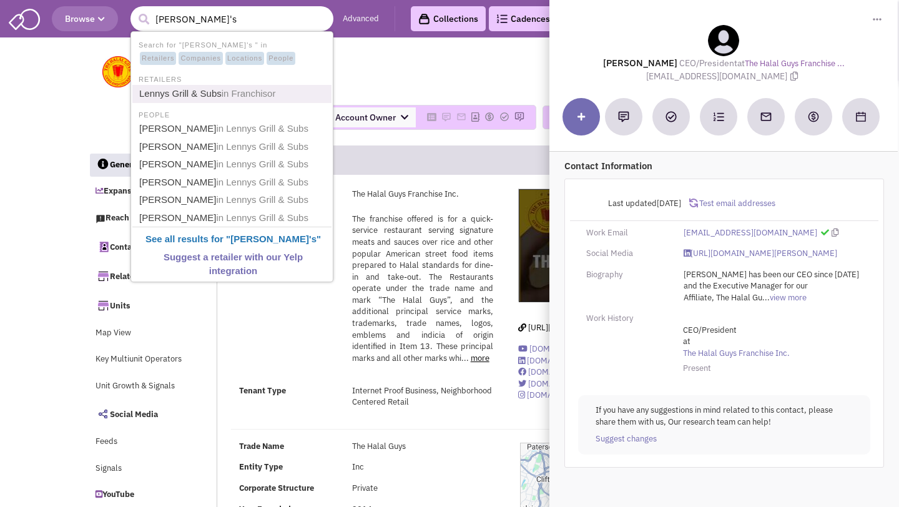
click at [222, 92] on span "in Franchisor" at bounding box center [249, 93] width 54 height 11
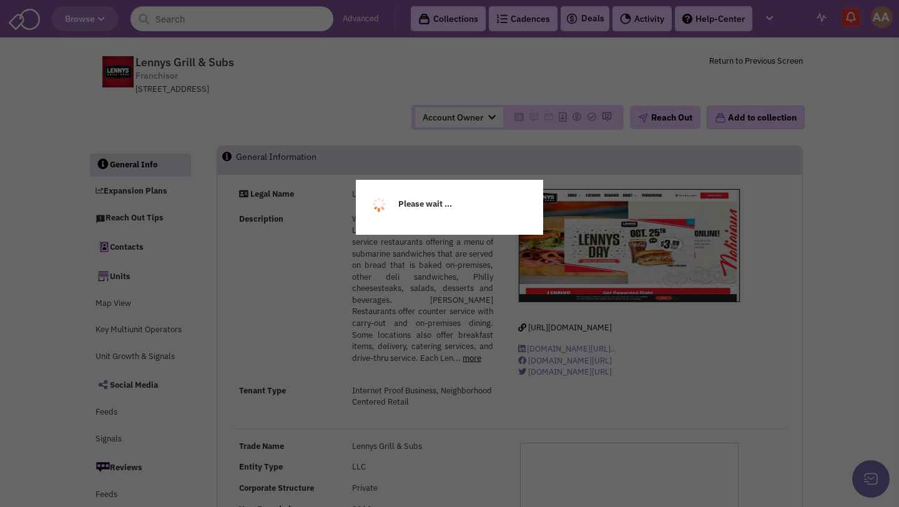
select select
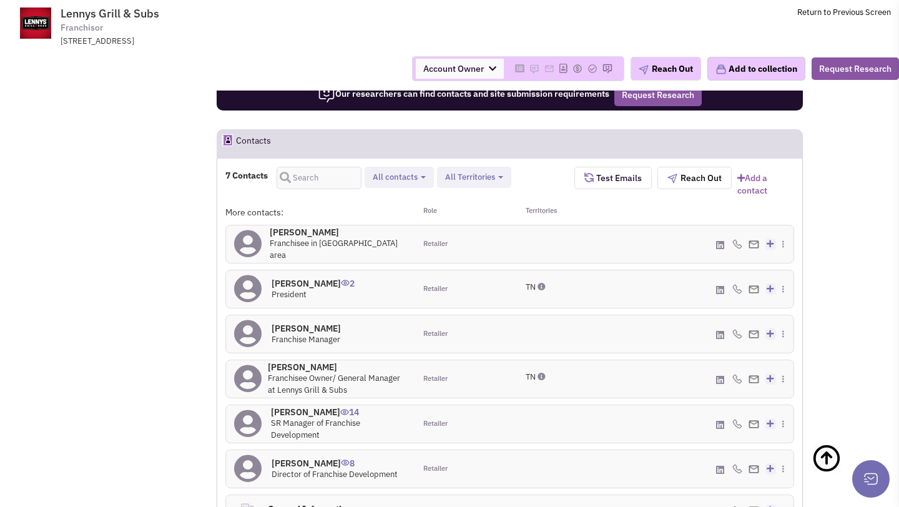
scroll to position [1111, 0]
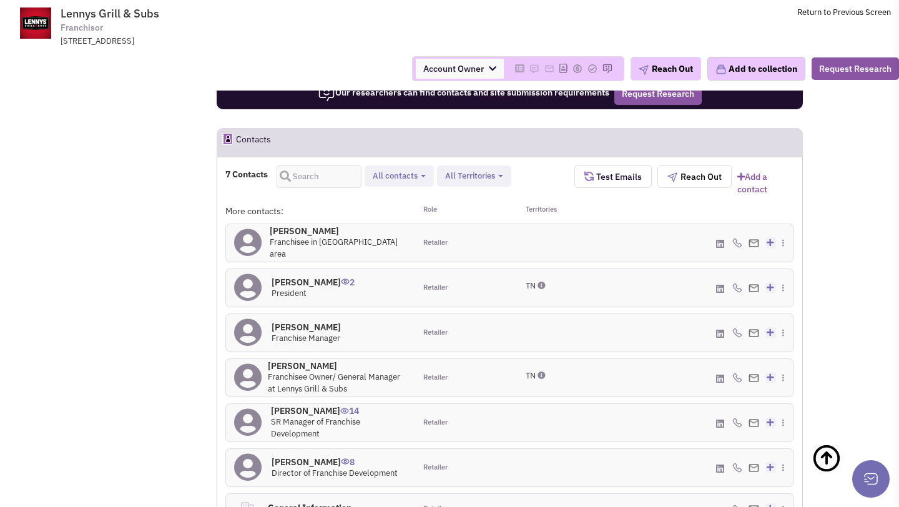
click at [319, 225] on h4 "[PERSON_NAME] 0" at bounding box center [338, 230] width 137 height 11
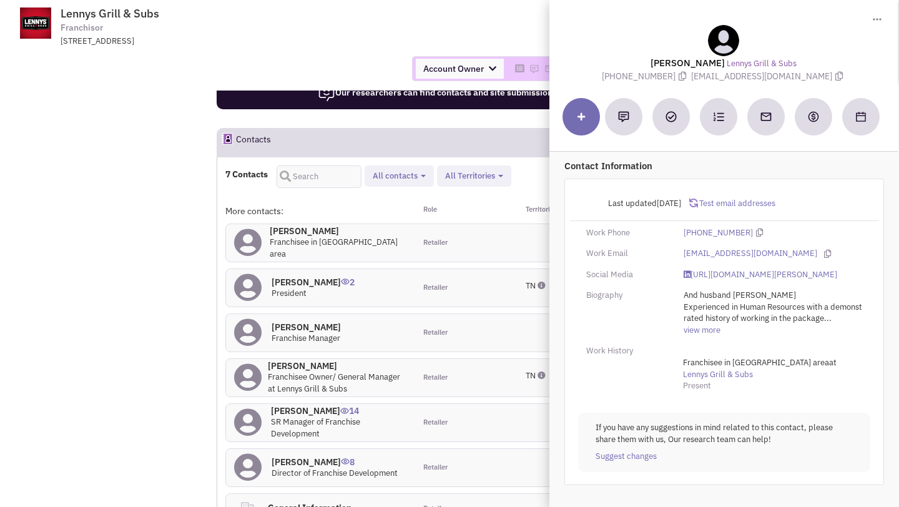
click at [351, 59] on div "Account Owner Account Owner [PERSON_NAME] [PERSON_NAME] [PERSON_NAME] [PERSON_N…" at bounding box center [449, 68] width 915 height 25
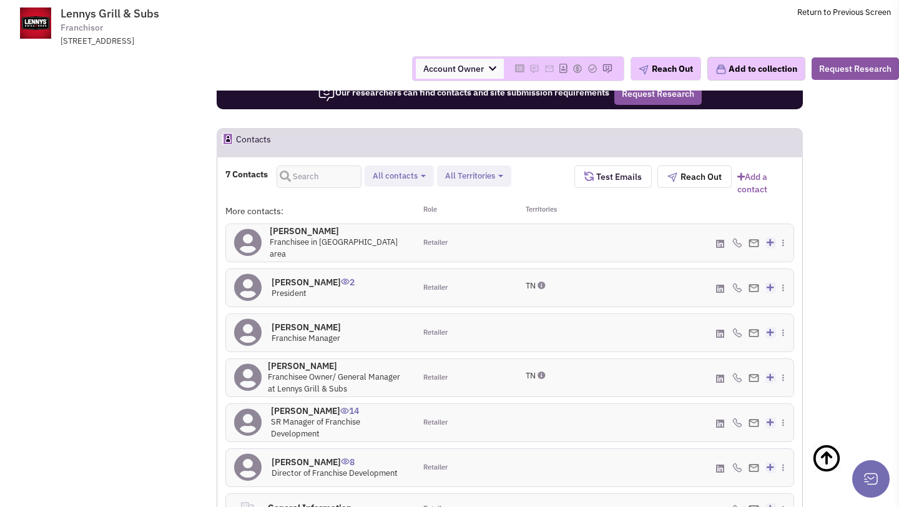
click at [305, 405] on h4 "Daniel Moran 14" at bounding box center [339, 410] width 136 height 11
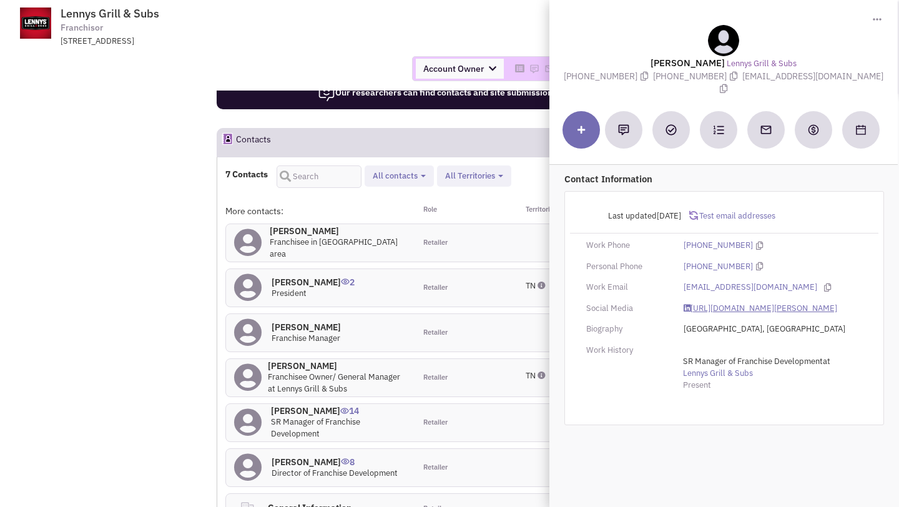
click at [704, 303] on link "https://www.linkedin.com/in/daniel-moran-4796a956/" at bounding box center [760, 309] width 154 height 12
drag, startPoint x: 756, startPoint y: 78, endPoint x: 838, endPoint y: 79, distance: 82.4
click at [838, 79] on span "dmoran@lennys.com" at bounding box center [800, 83] width 167 height 24
copy span "dmoran@lennys.com"
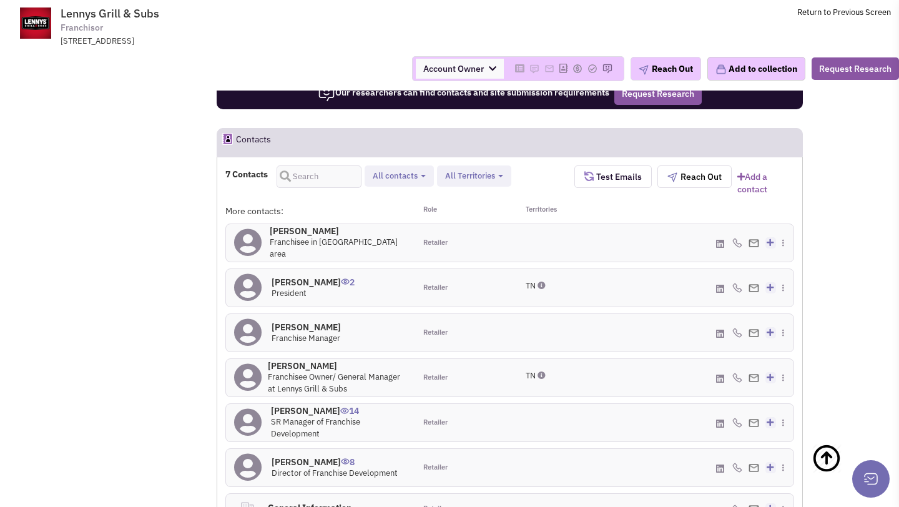
click at [311, 277] on h4 "Elias Moaikel 2" at bounding box center [313, 282] width 83 height 11
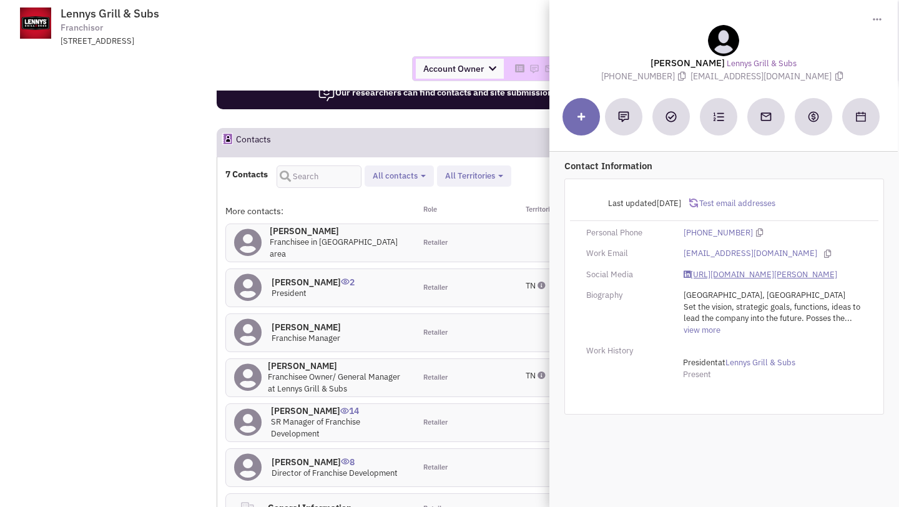
click at [713, 274] on link "https://www.linkedin.com/in/elias-moaikel-2b0a1246/" at bounding box center [760, 275] width 154 height 12
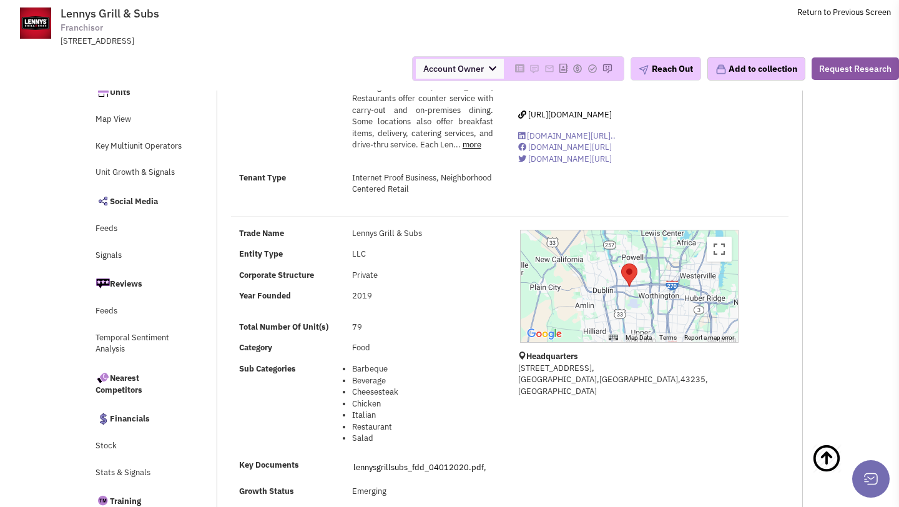
scroll to position [0, 0]
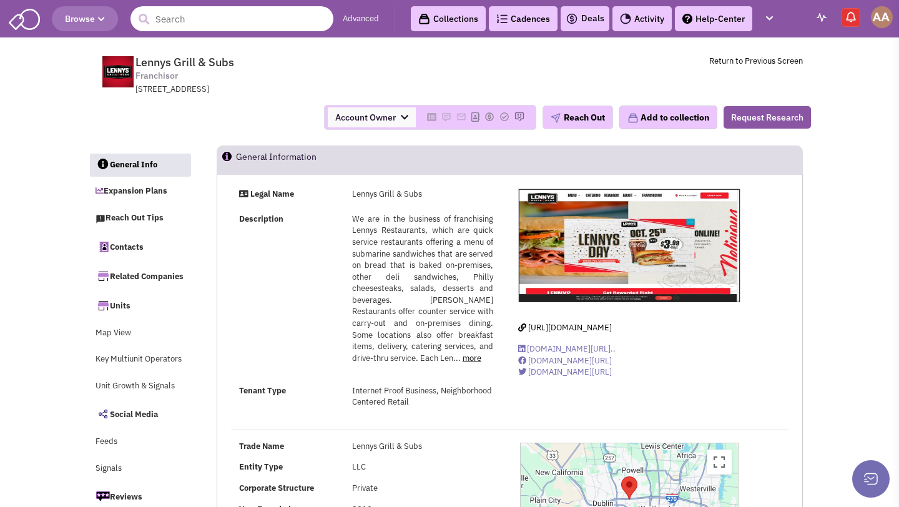
click at [261, 17] on input "text" at bounding box center [231, 18] width 203 height 25
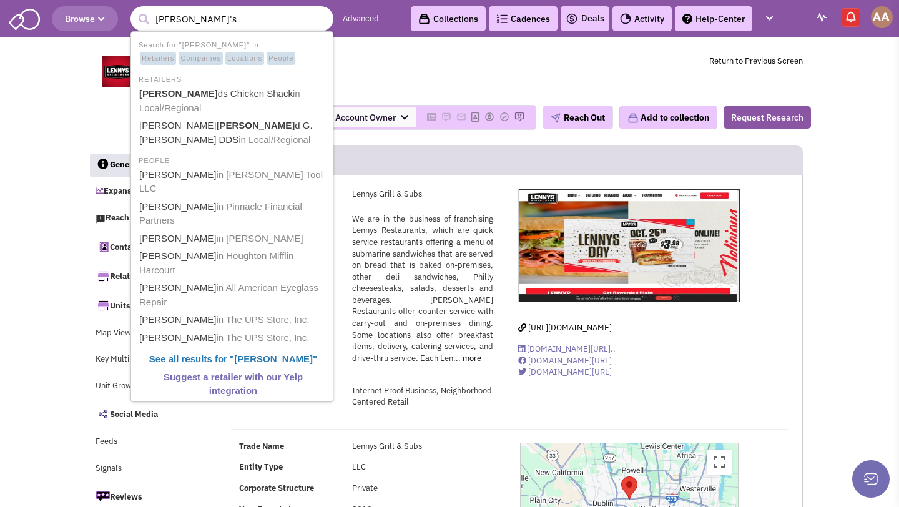
type input "Harold's"
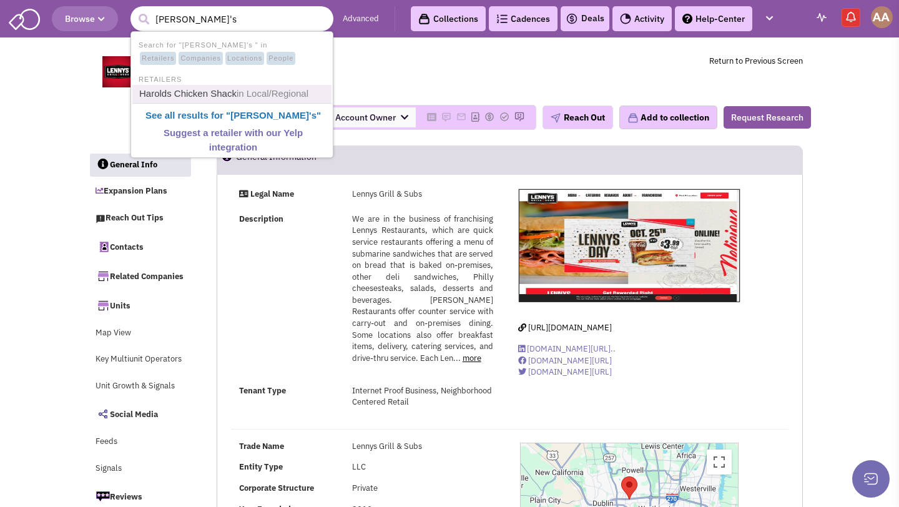
click at [238, 91] on span "in Local/Regional" at bounding box center [273, 93] width 72 height 11
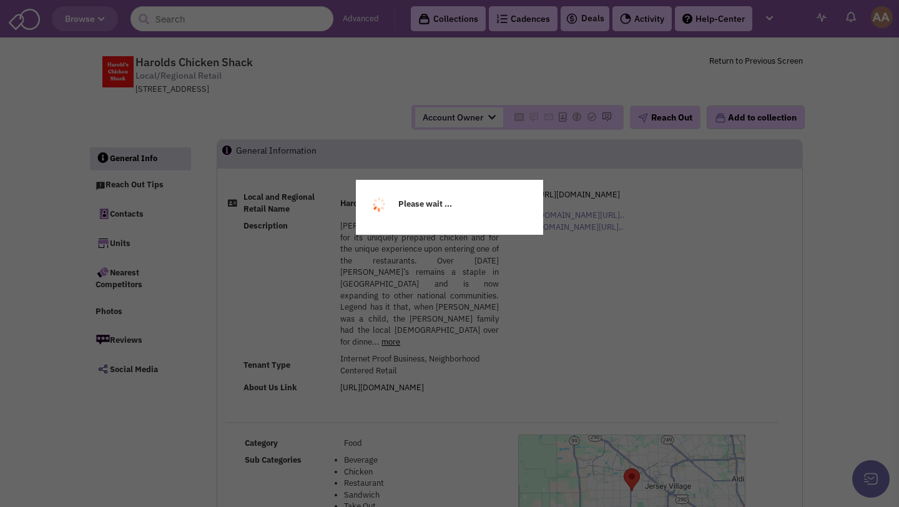
select select
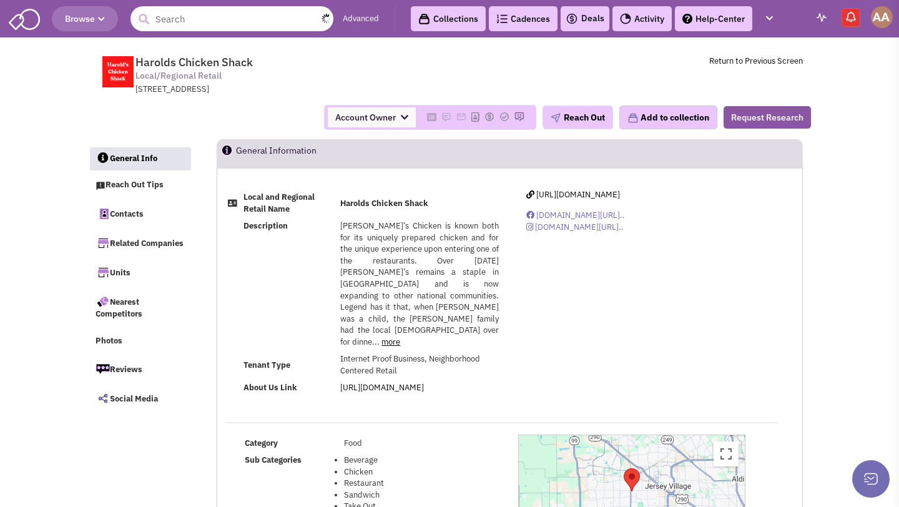
click at [218, 16] on input "text" at bounding box center [231, 18] width 203 height 25
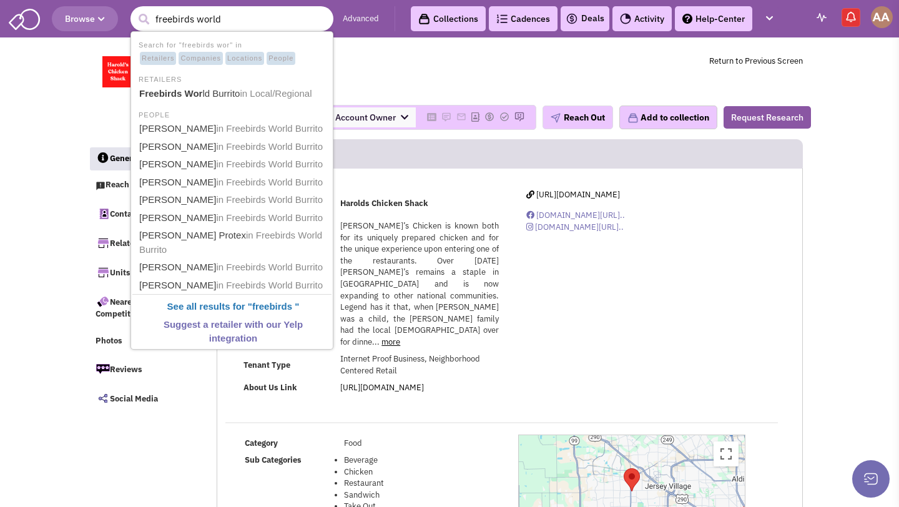
type input "freebirds world"
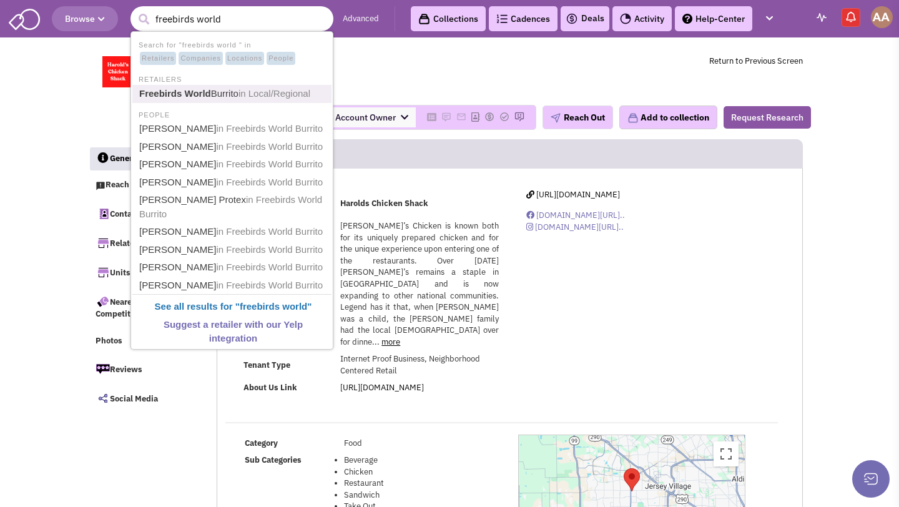
click at [200, 91] on b "Freebirds World" at bounding box center [175, 93] width 72 height 11
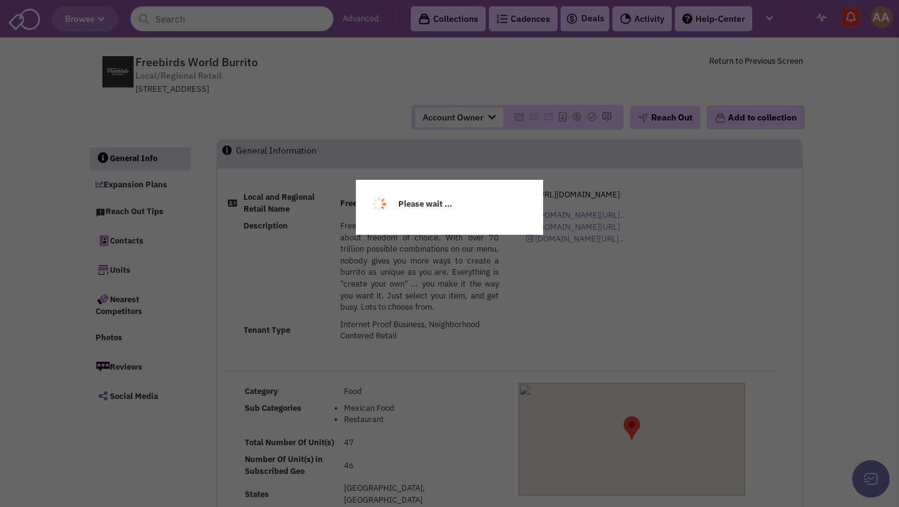
select select
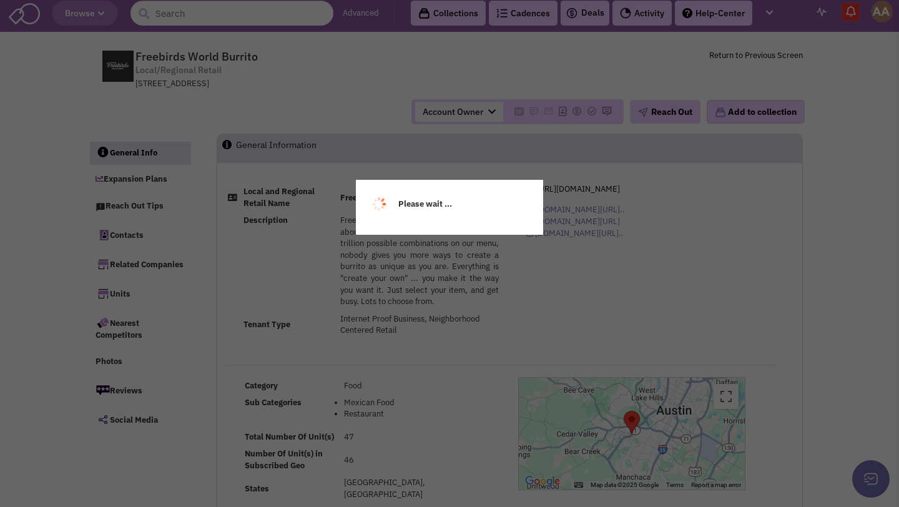
select select
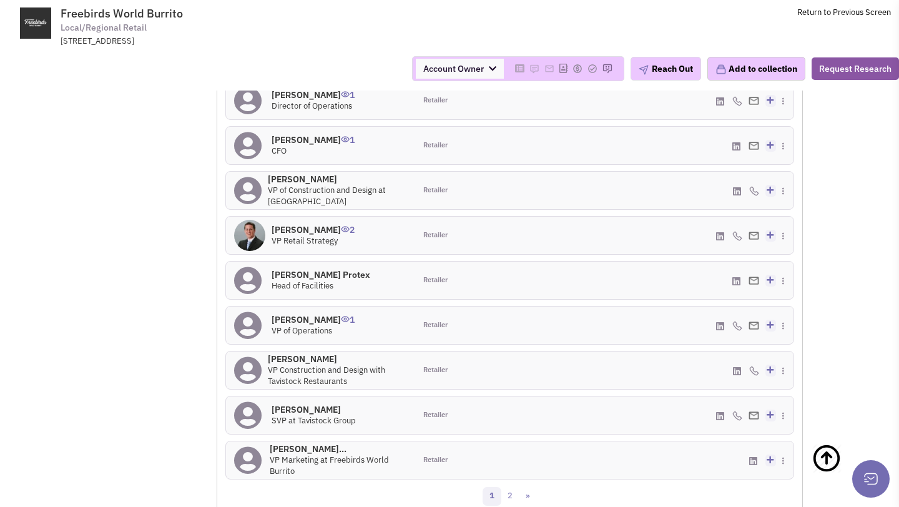
scroll to position [1141, 0]
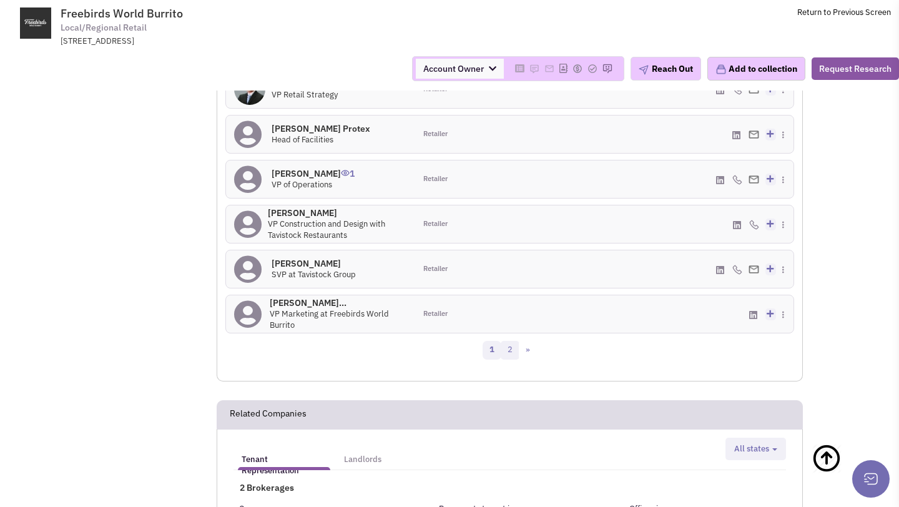
click at [514, 345] on link "2" at bounding box center [510, 350] width 19 height 19
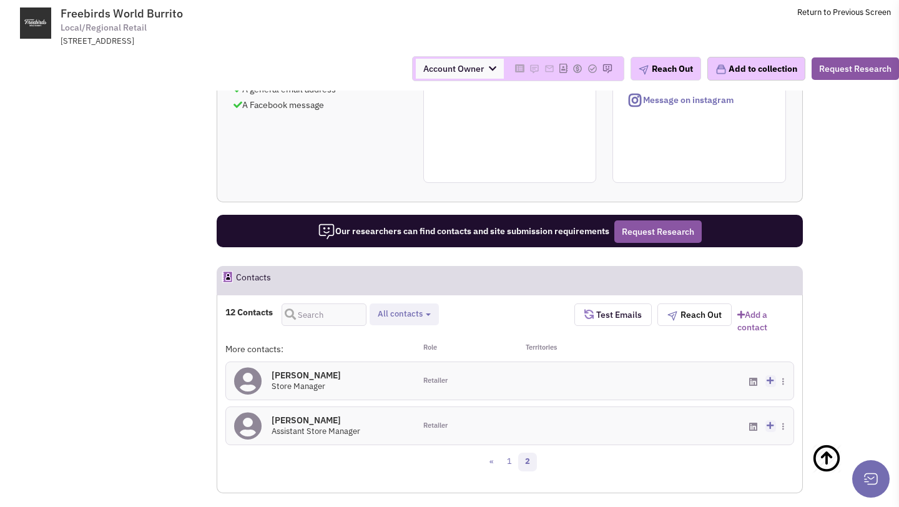
scroll to position [703, 0]
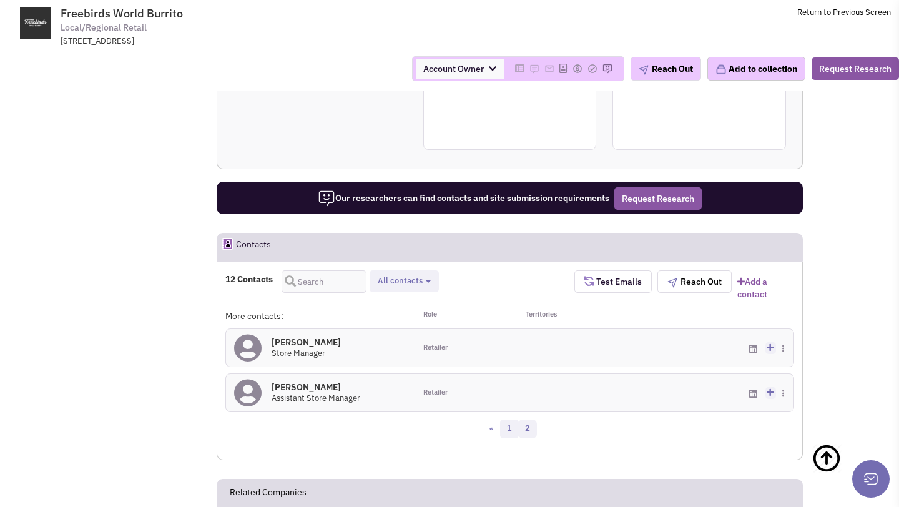
click at [511, 429] on link "1" at bounding box center [509, 428] width 19 height 19
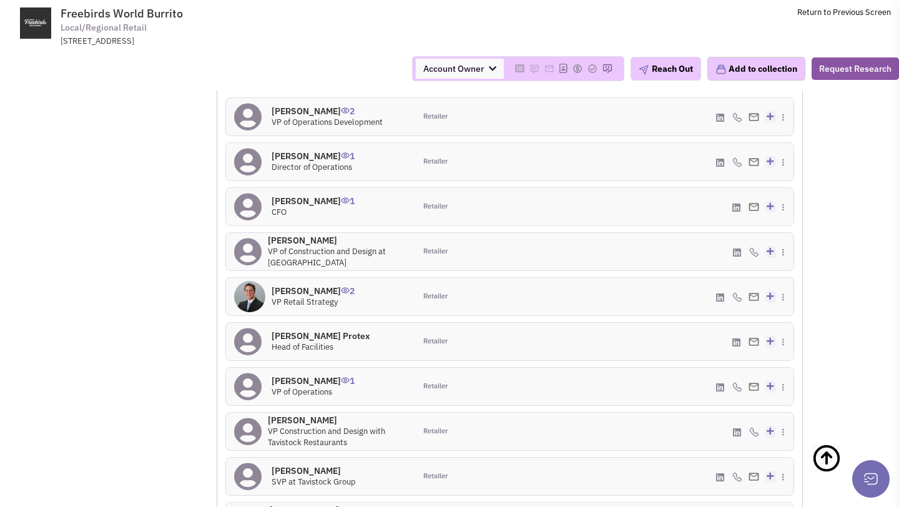
scroll to position [911, 0]
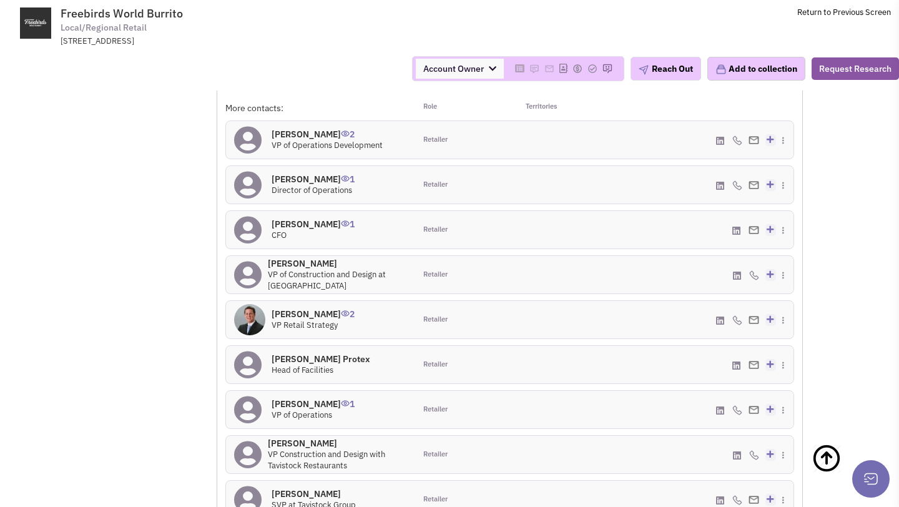
click at [307, 129] on h4 "Ralph Ireland 2" at bounding box center [327, 134] width 111 height 11
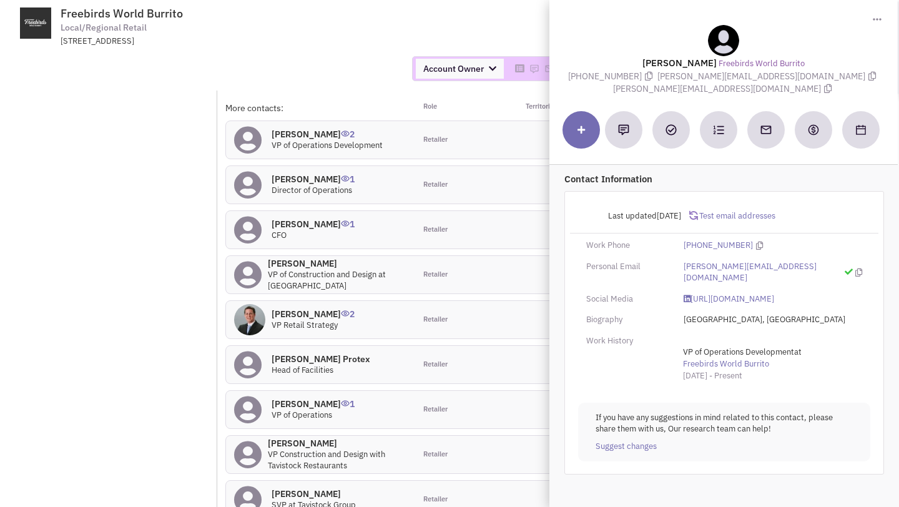
click at [343, 67] on div "Account Owner Account Owner Abe Arteaga Armando Delgado Cody Johnson Erik K. Fu…" at bounding box center [449, 68] width 915 height 25
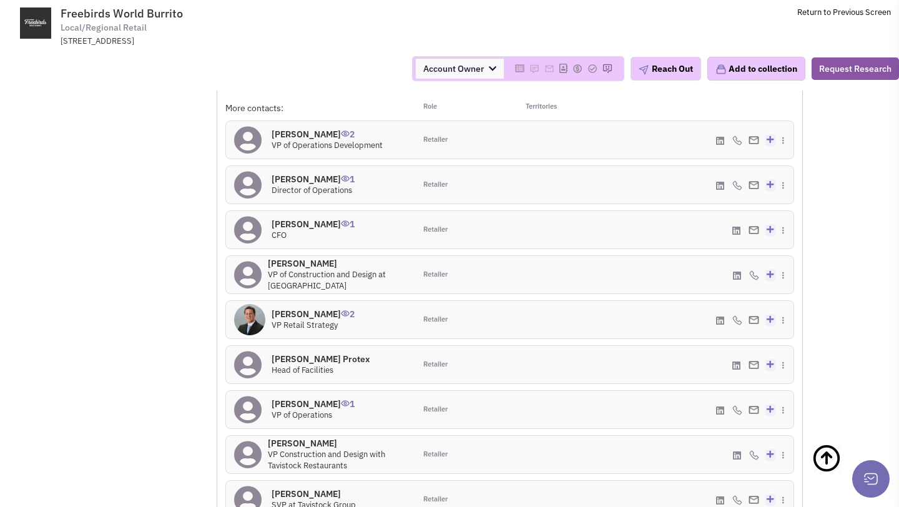
click at [303, 308] on h4 "Greg Stanislawski 2" at bounding box center [313, 313] width 83 height 11
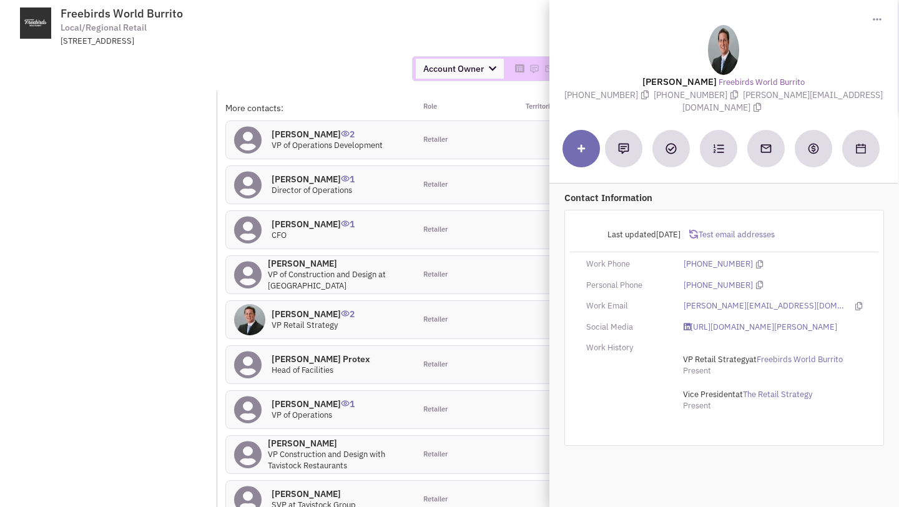
click at [373, 88] on div "Account Owner Account Owner Abe Arteaga Armando Delgado Cody Johnson Erik K. Fu…" at bounding box center [449, 69] width 915 height 44
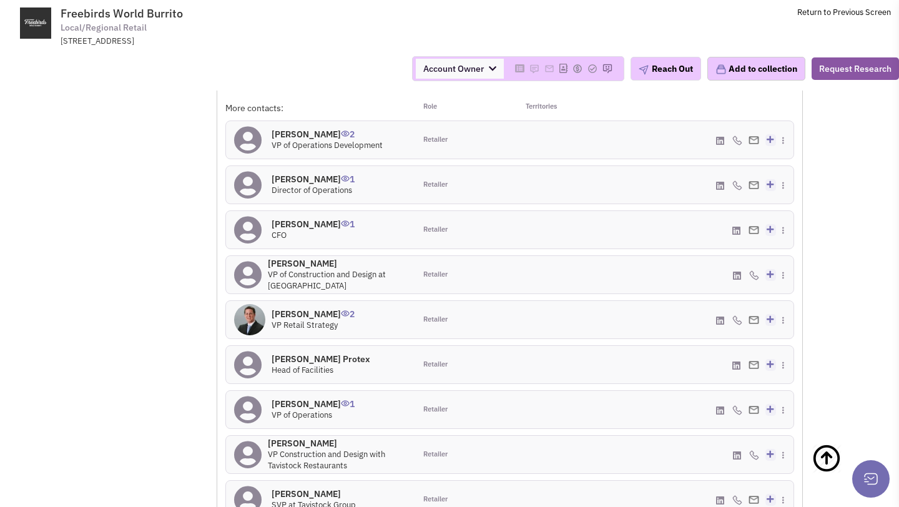
click at [318, 129] on h4 "Ralph Ireland 2" at bounding box center [327, 134] width 111 height 11
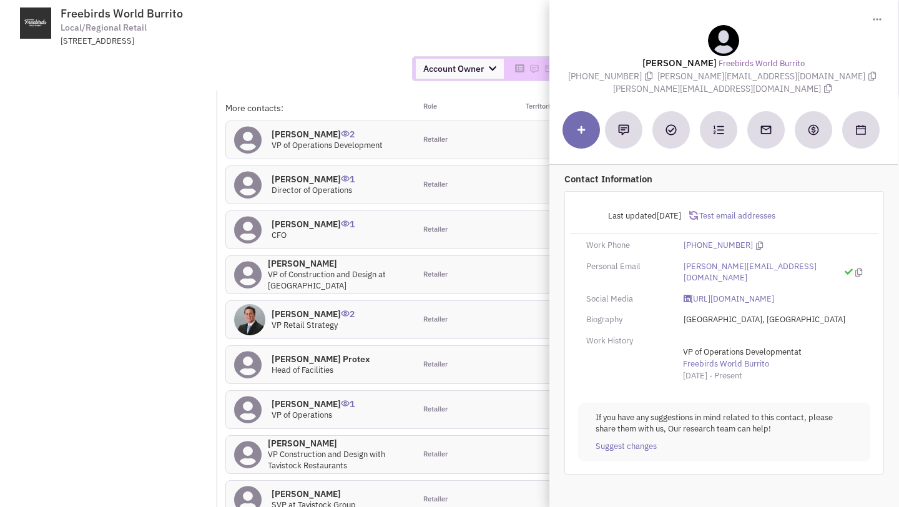
drag, startPoint x: 695, startPoint y: 77, endPoint x: 817, endPoint y: 76, distance: 121.7
click at [817, 76] on span "ralph.ireland@celebration.fl.us" at bounding box center [768, 76] width 222 height 11
copy span "ralph.ireland@celebration.fl.us"
click at [705, 293] on link "https://www.linkedin.com/in/ralphireland/" at bounding box center [728, 299] width 91 height 12
click at [398, 50] on div "Account Owner Account Owner Abe Arteaga Armando Delgado Cody Johnson Erik K. Fu…" at bounding box center [449, 69] width 915 height 44
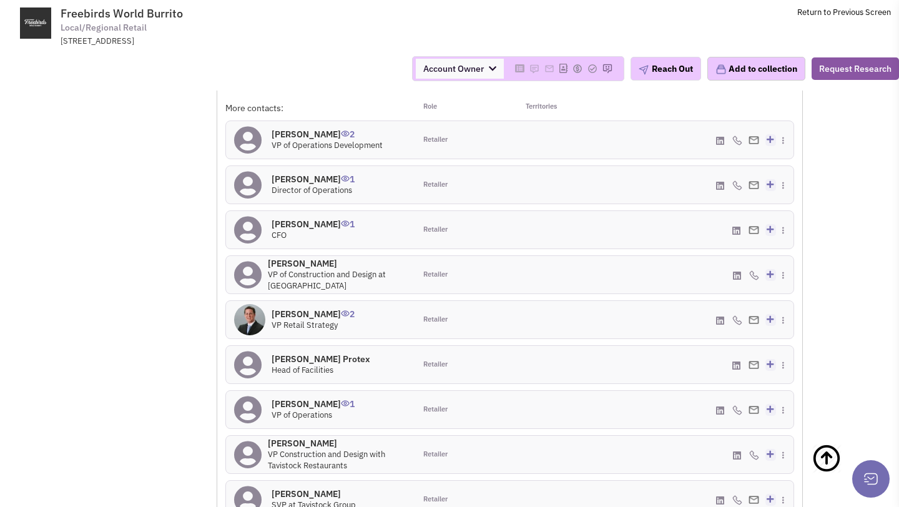
click at [293, 311] on h4 "Greg Stanislawski 2" at bounding box center [313, 313] width 83 height 11
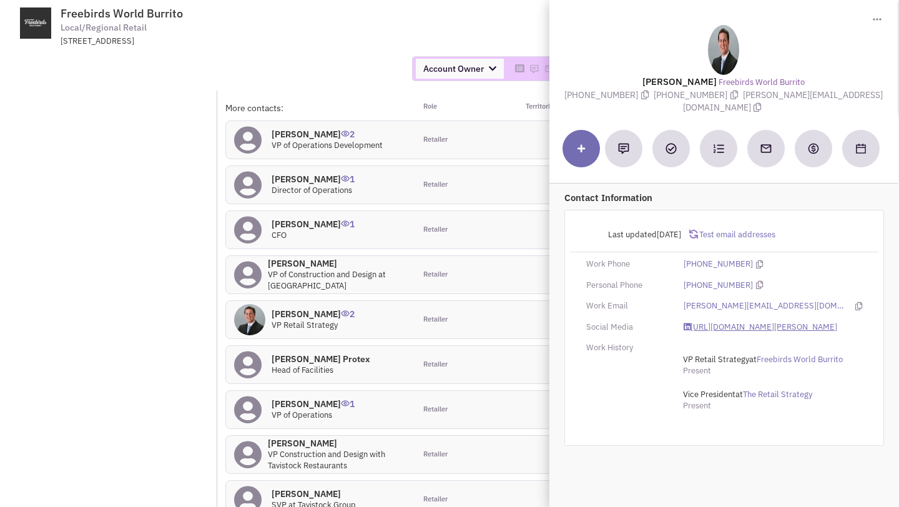
click at [708, 321] on link "https://www.linkedin.com/in/greg-stanislawski-690a1715/" at bounding box center [760, 327] width 154 height 12
drag, startPoint x: 744, startPoint y: 97, endPoint x: 851, endPoint y: 95, distance: 106.8
click at [851, 95] on span "greg@theretailstrategy.com" at bounding box center [783, 101] width 200 height 24
copy span "greg@theretailstrategy.com"
click at [418, 32] on td "Freebirds World Burrito Local/Regional Retail 11101, Burnet Road, b130, Austin,…" at bounding box center [482, 23] width 817 height 47
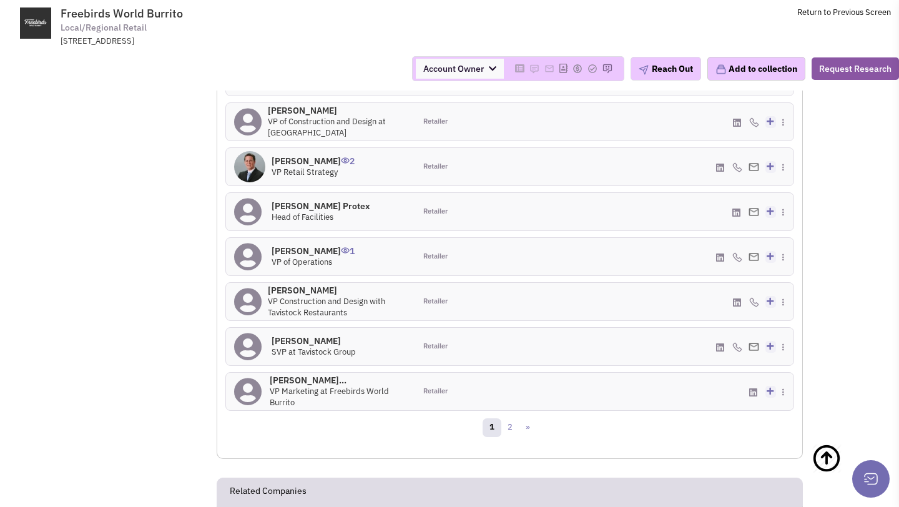
scroll to position [989, 0]
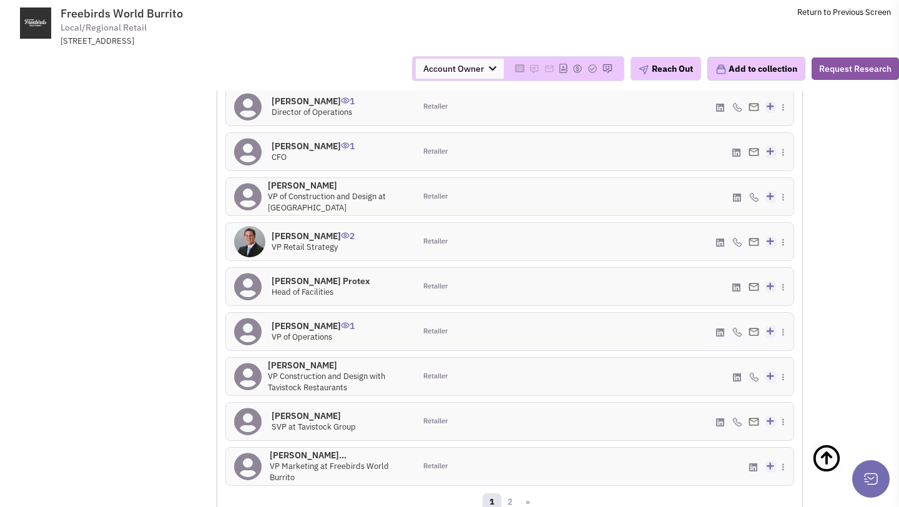
click at [300, 320] on h4 "Nick Buchhorn 1" at bounding box center [313, 325] width 83 height 11
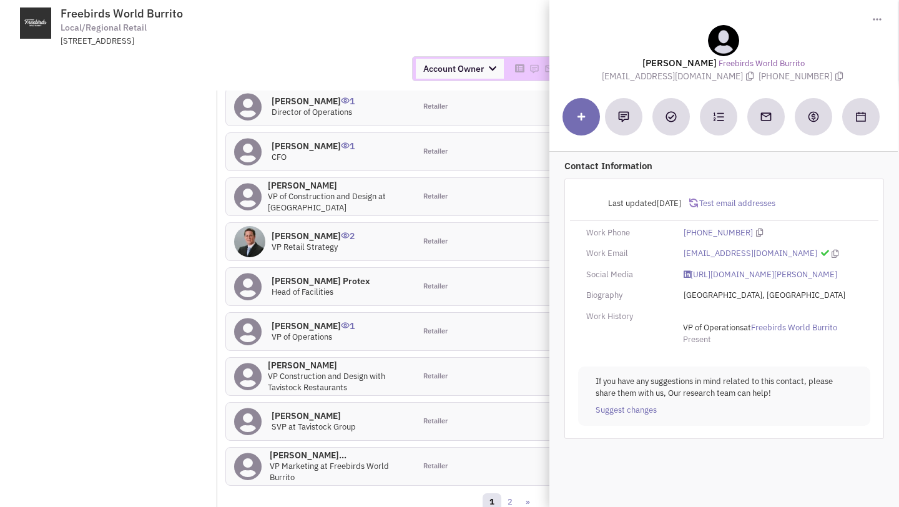
click at [397, 165] on div "More contacts: Role Territories Ralph Ireland 2 VP of Operations Development Re…" at bounding box center [509, 258] width 569 height 468
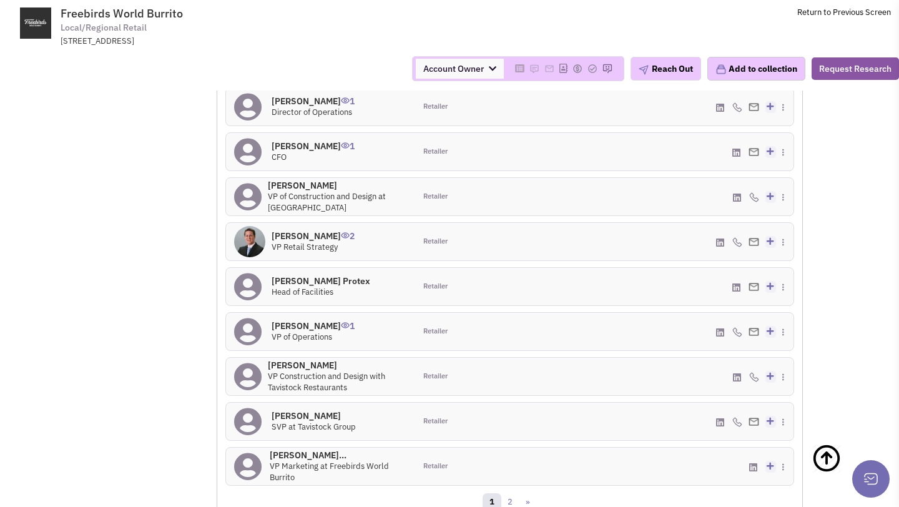
click at [302, 180] on h4 "Lisa Helmke McGee 0" at bounding box center [337, 185] width 139 height 11
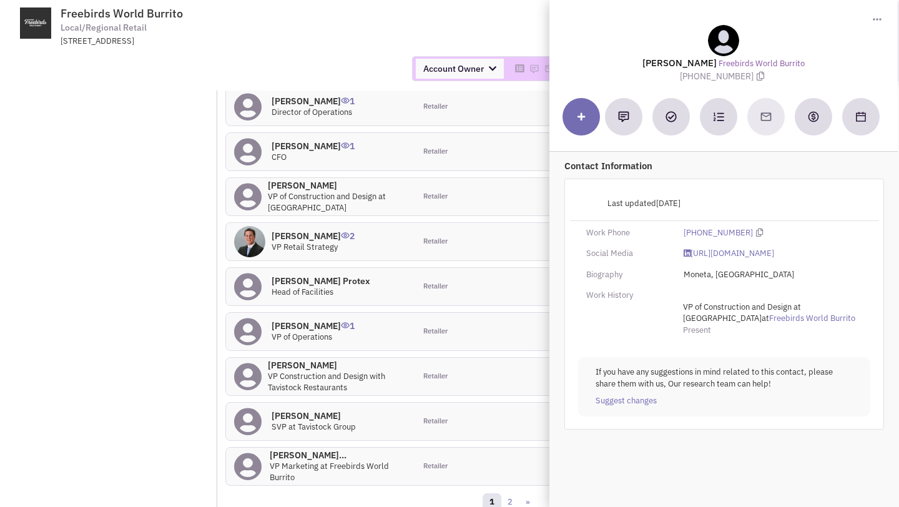
click at [506, 155] on div "Retailer" at bounding box center [462, 151] width 94 height 37
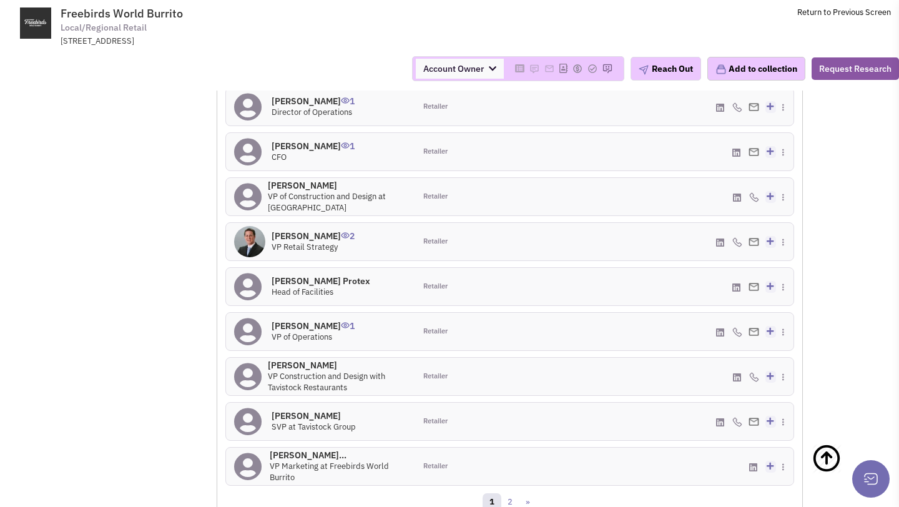
click at [308, 320] on h4 "Nick Buchhorn 1" at bounding box center [313, 325] width 83 height 11
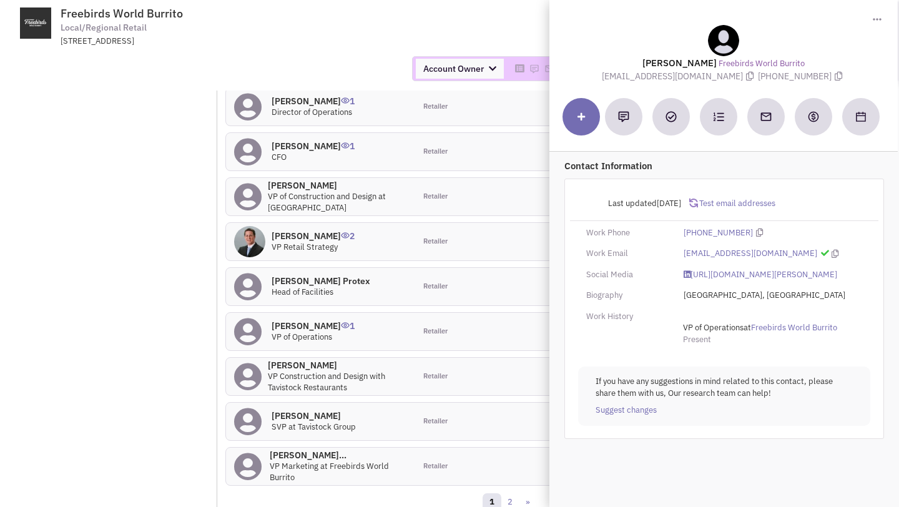
drag, startPoint x: 600, startPoint y: 76, endPoint x: 748, endPoint y: 76, distance: 147.3
click at [748, 76] on span "nbuchhorn@tavistockrestaurants.com" at bounding box center [680, 76] width 157 height 11
copy span "nbuchhorn@tavistockrestaurants.com"
click at [706, 269] on link "https://www.linkedin.com/in/nick-buchhorn-3450bb4/" at bounding box center [760, 275] width 154 height 12
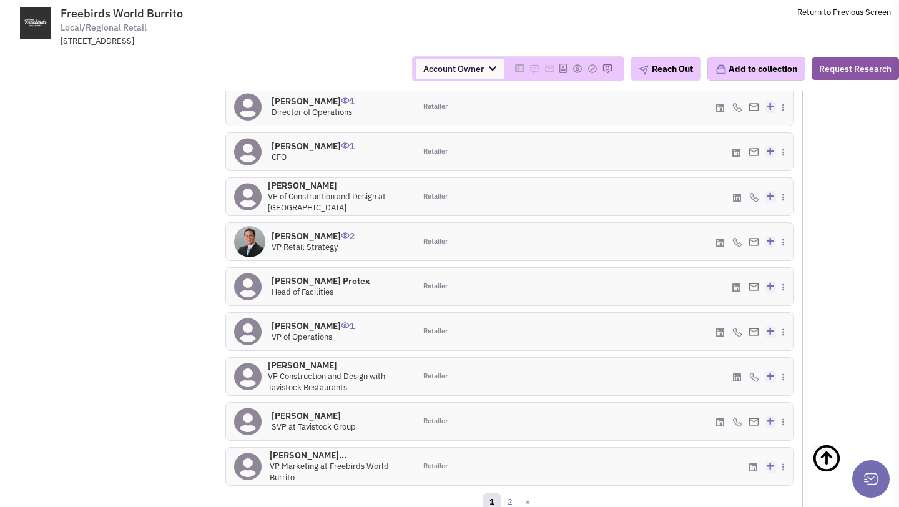
click at [307, 180] on h4 "Lisa Helmke McGee 0" at bounding box center [337, 185] width 139 height 11
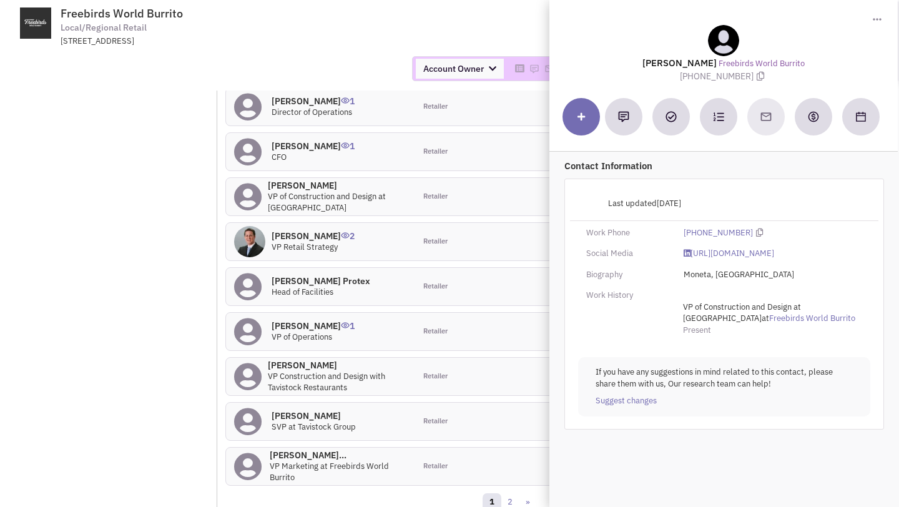
click at [476, 178] on div "Retailer" at bounding box center [462, 196] width 94 height 37
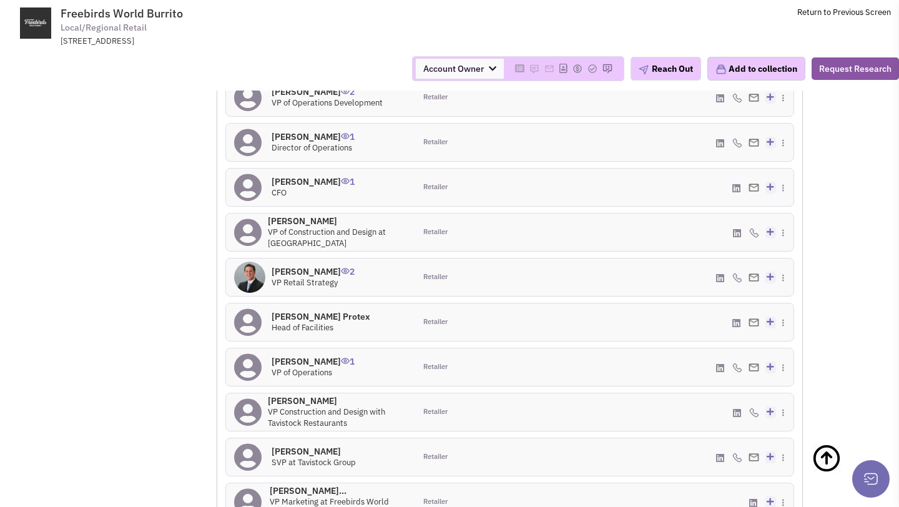
scroll to position [903, 0]
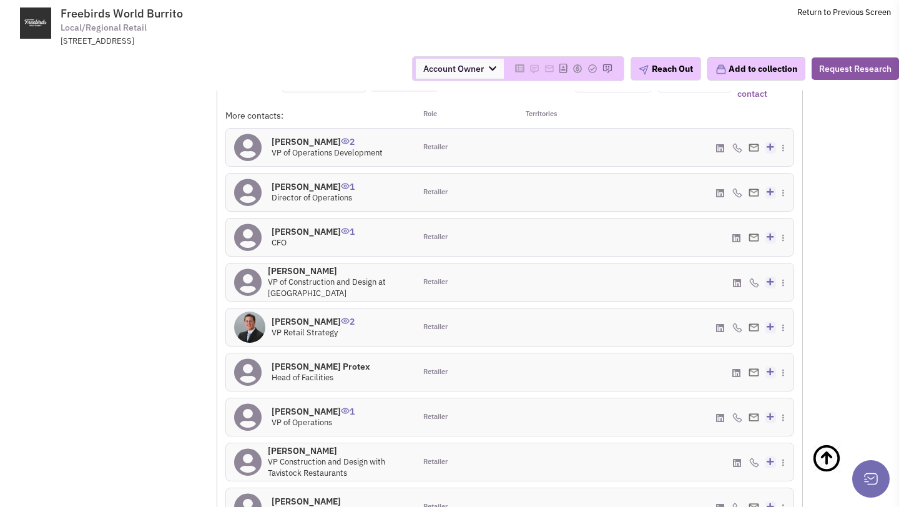
click at [294, 181] on h4 "Rachael Baehr 1" at bounding box center [313, 186] width 83 height 11
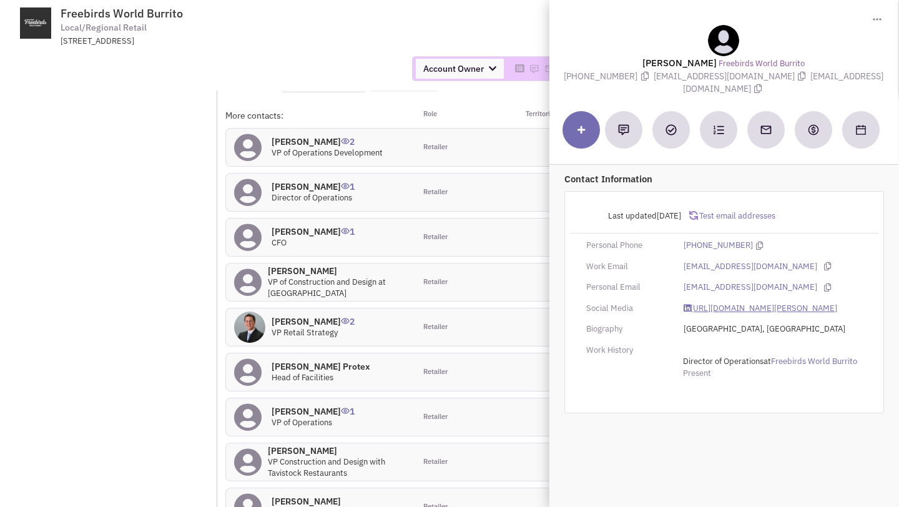
click at [718, 305] on link "https://www.linkedin.com/in/rachel-baehr-298488120/" at bounding box center [760, 309] width 154 height 12
click at [224, 56] on div "Account Owner Account Owner Abe Arteaga Armando Delgado Cody Johnson Erik K. Fu…" at bounding box center [449, 69] width 915 height 44
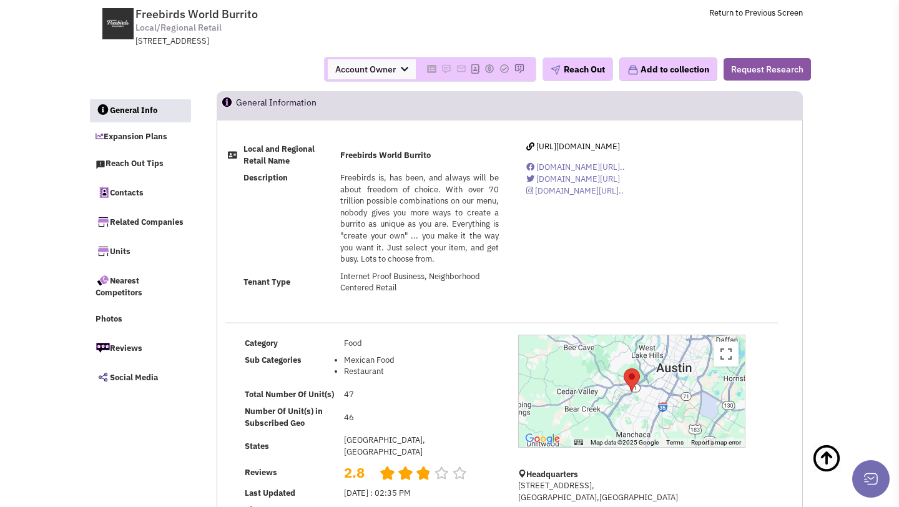
scroll to position [0, 0]
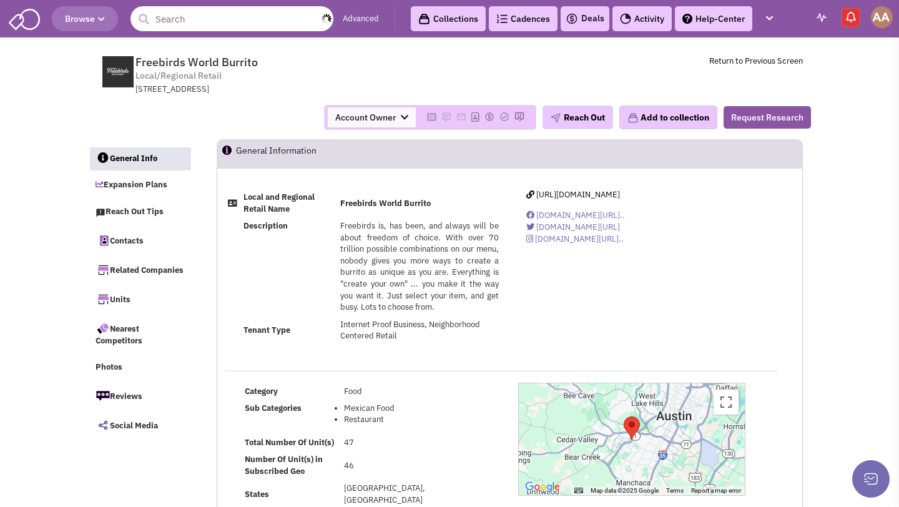
click at [215, 22] on input "text" at bounding box center [231, 18] width 203 height 25
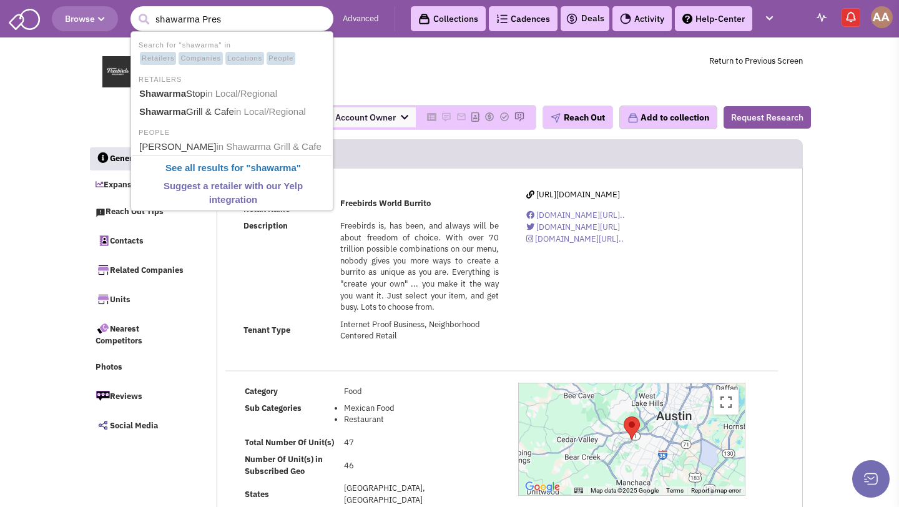
type input "shawarma Press"
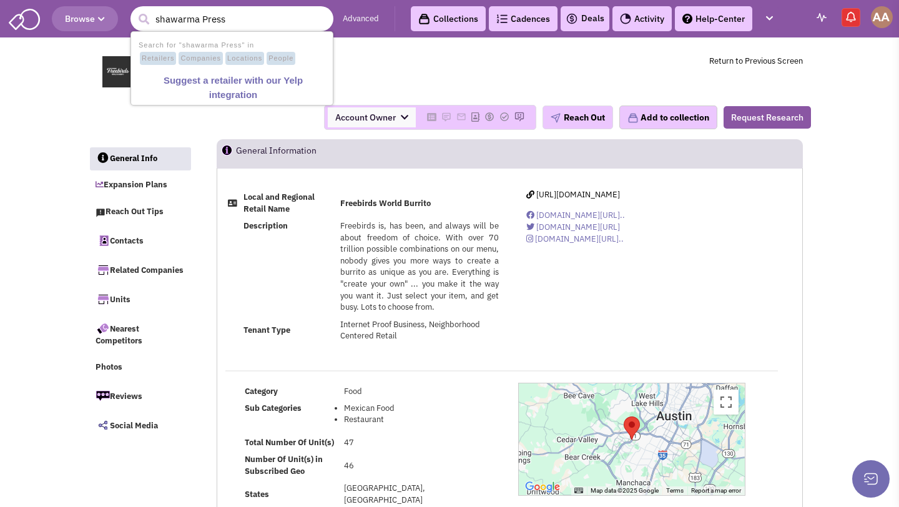
click at [267, 31] on input "shawarma Press" at bounding box center [231, 18] width 203 height 25
drag, startPoint x: 279, startPoint y: 23, endPoint x: 132, endPoint y: 18, distance: 147.4
click at [132, 21] on input "shawarma Press" at bounding box center [231, 18] width 203 height 25
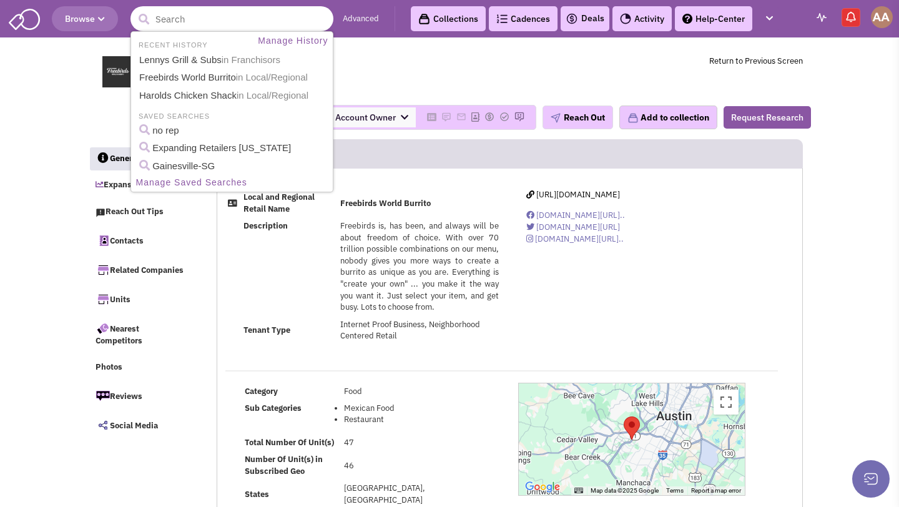
click at [270, 17] on input "text" at bounding box center [231, 18] width 203 height 25
type input "Soulman's"
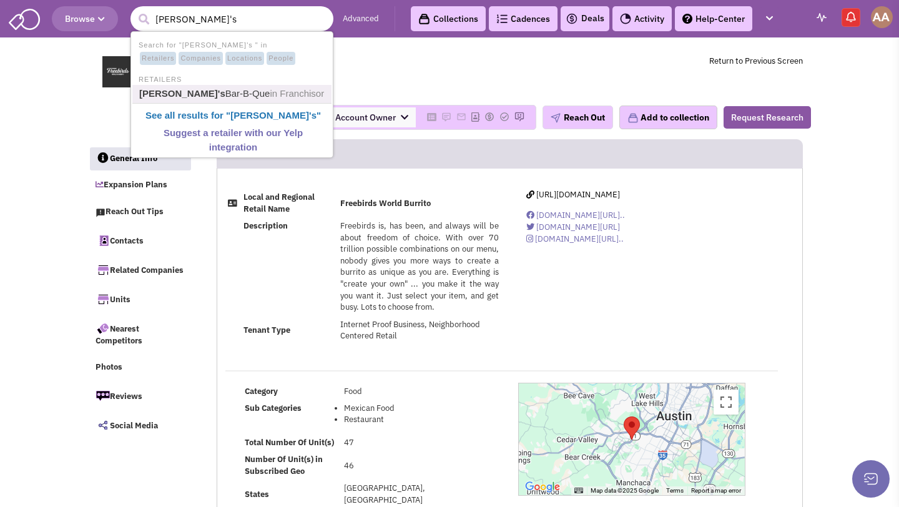
click at [227, 89] on link "Soulman's Bar-B-Que in Franchisor" at bounding box center [232, 94] width 195 height 17
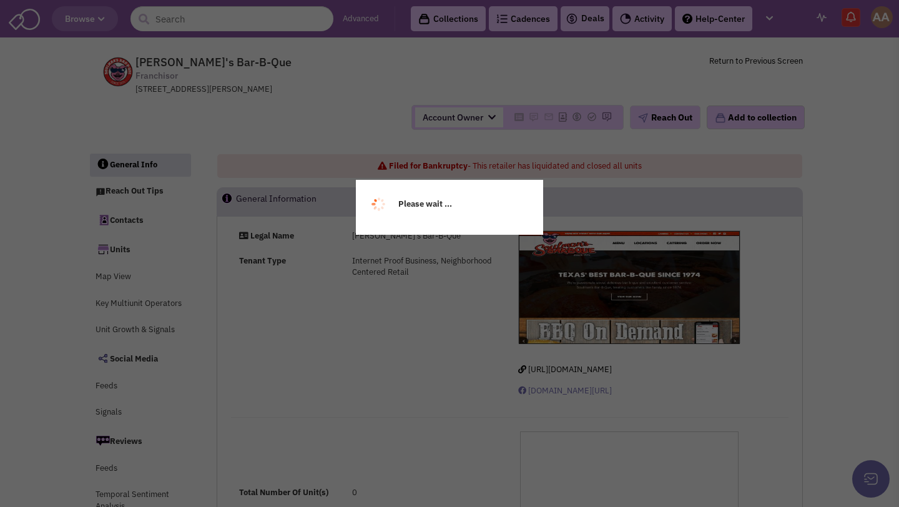
select select
